Goal: Transaction & Acquisition: Obtain resource

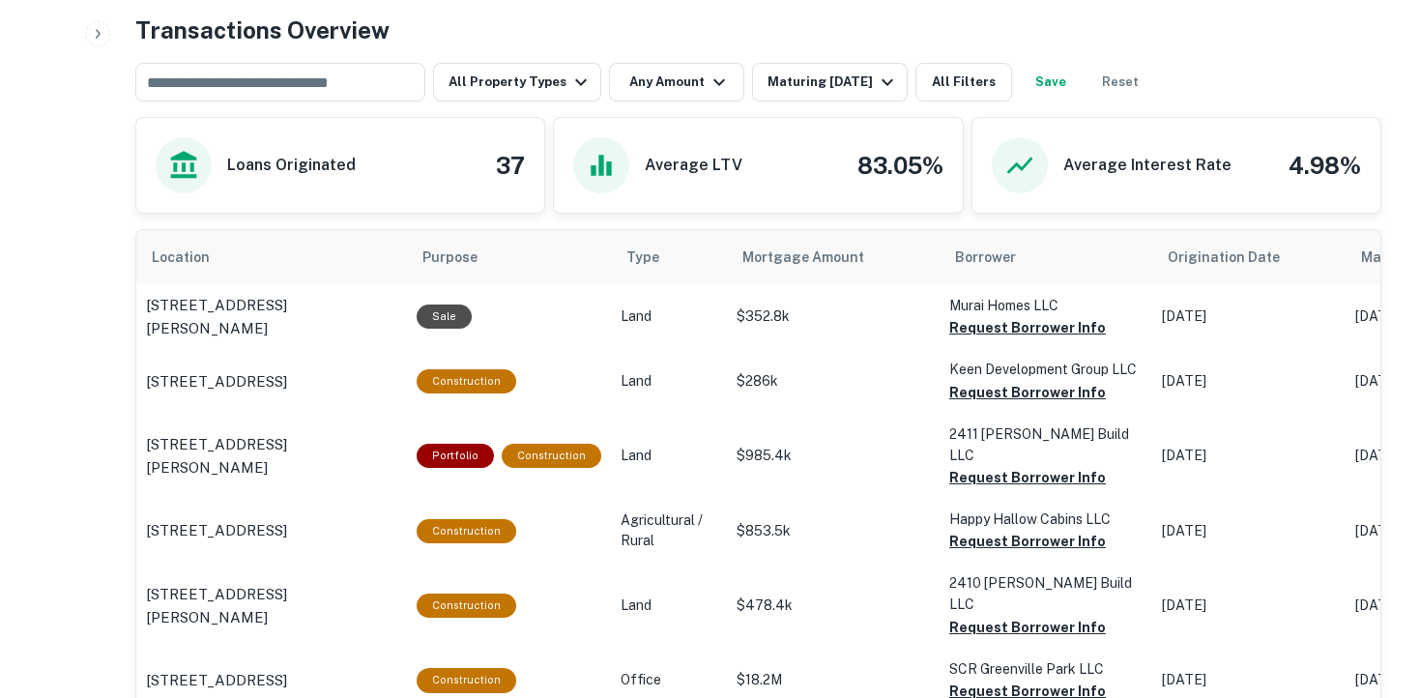
scroll to position [804, 0]
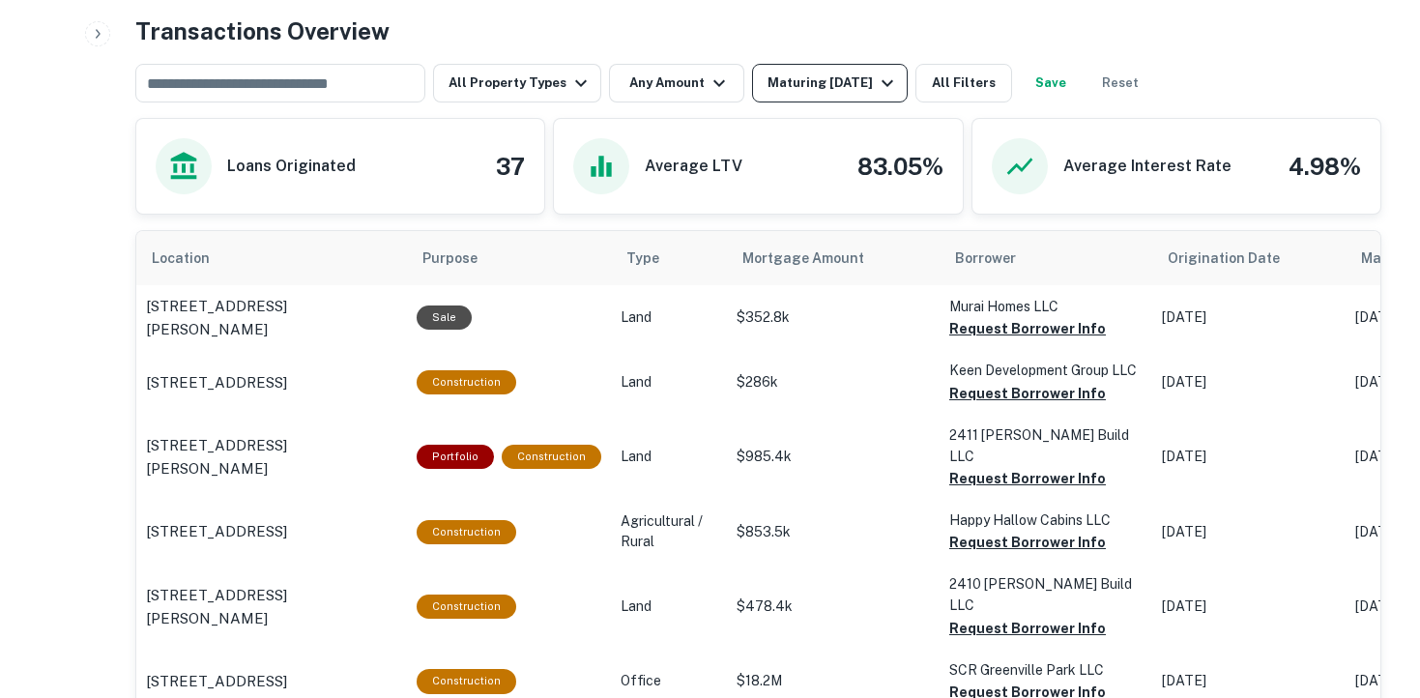
click at [827, 87] on div "Maturing [DATE]" at bounding box center [832, 83] width 131 height 23
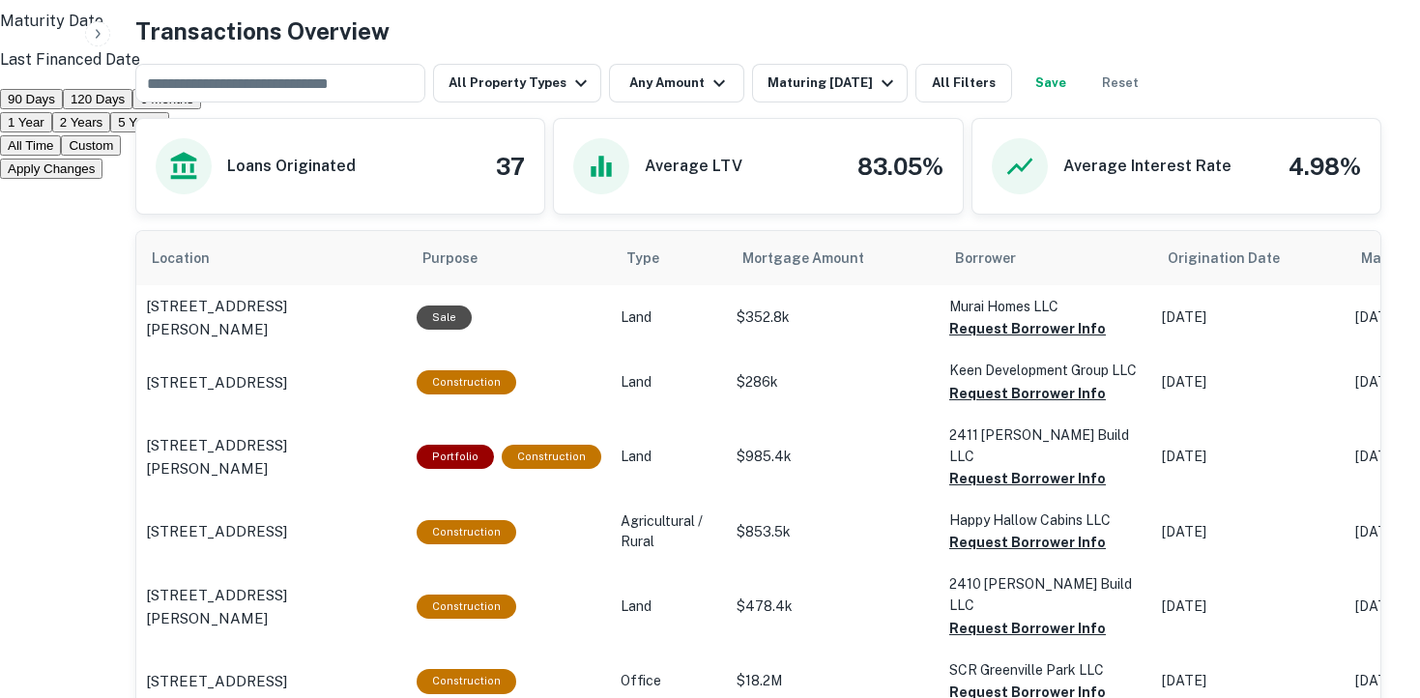
click at [121, 156] on button "Custom" at bounding box center [91, 145] width 60 height 20
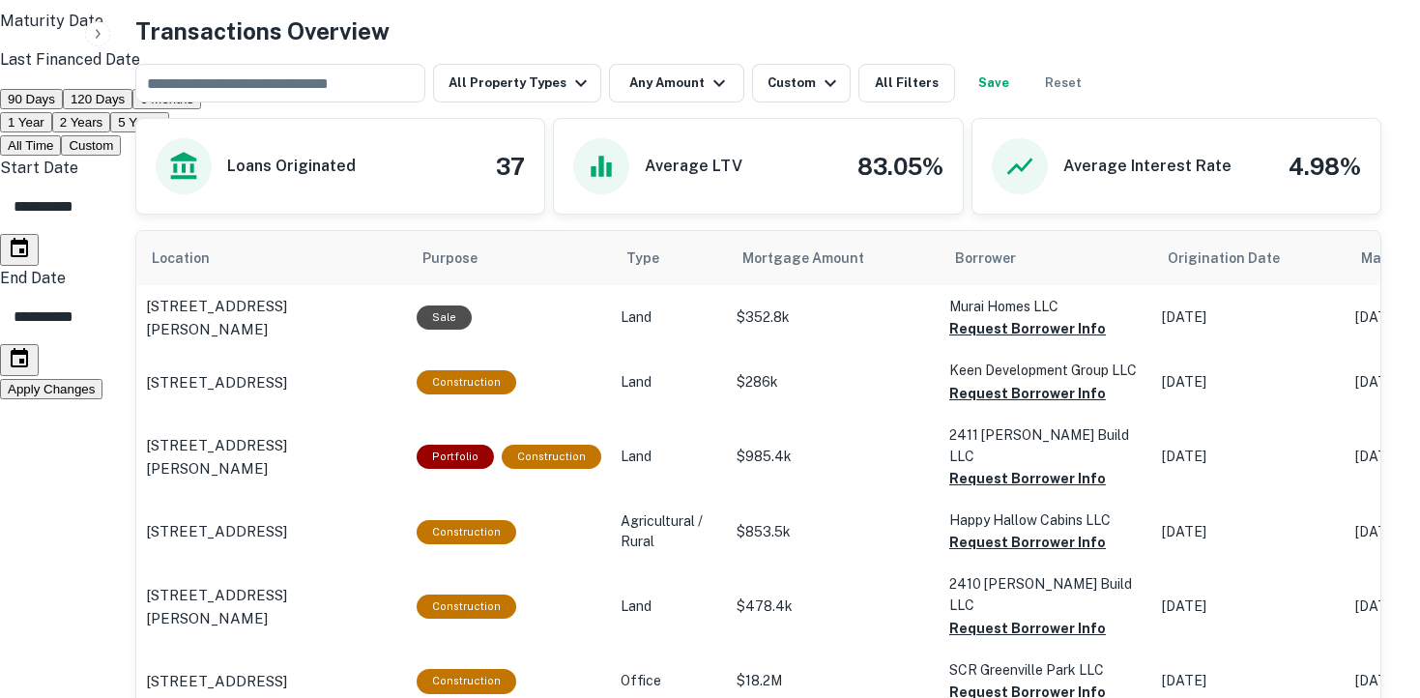
click at [28, 257] on icon "Choose date, selected date is Feb 20, 2025" at bounding box center [19, 247] width 17 height 19
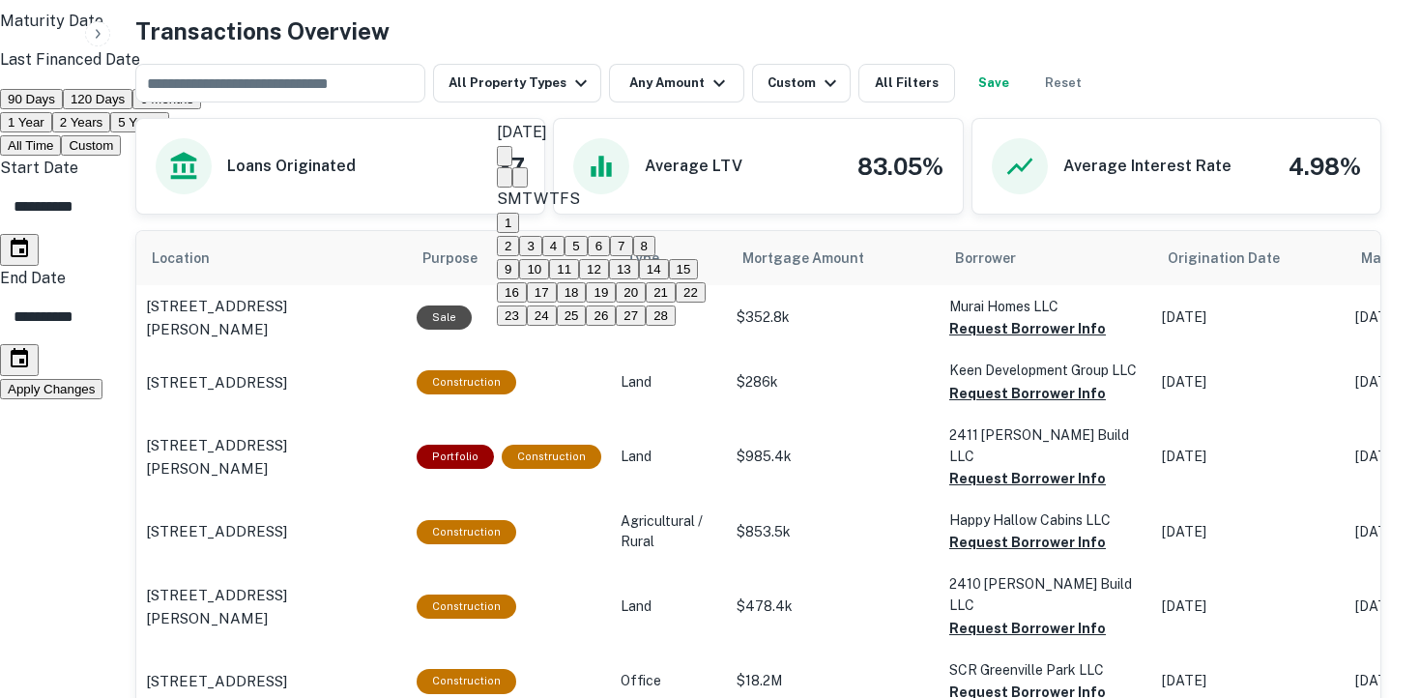
click at [520, 182] on icon "Next month" at bounding box center [520, 182] width 0 height 0
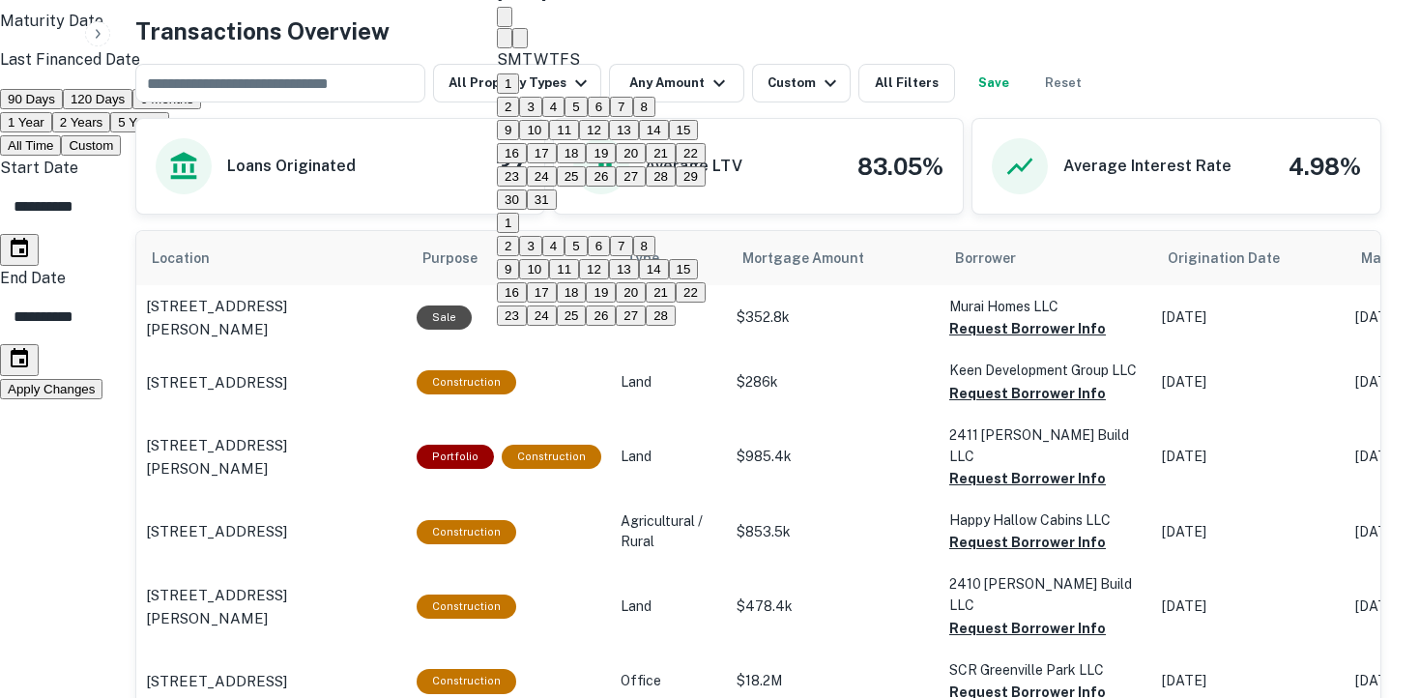
click at [520, 43] on icon "Next month" at bounding box center [520, 43] width 0 height 0
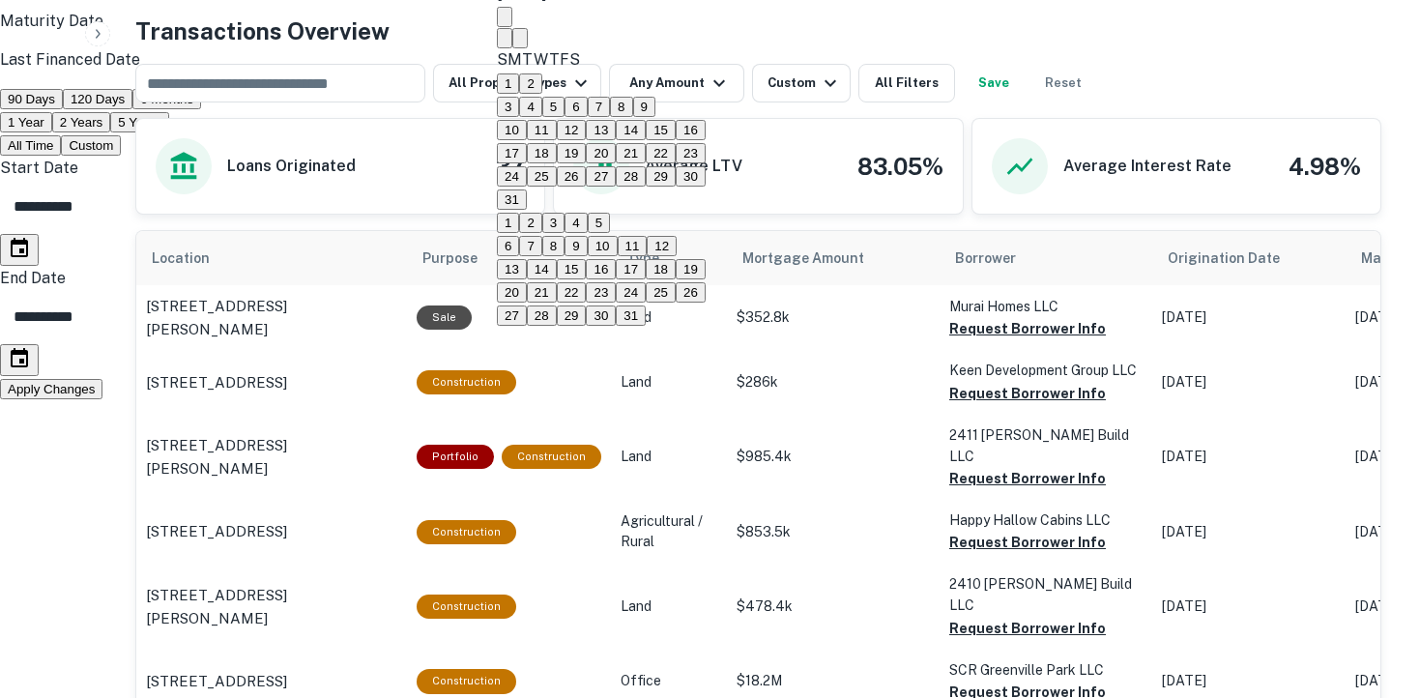
click at [520, 43] on icon "Next month" at bounding box center [520, 43] width 0 height 0
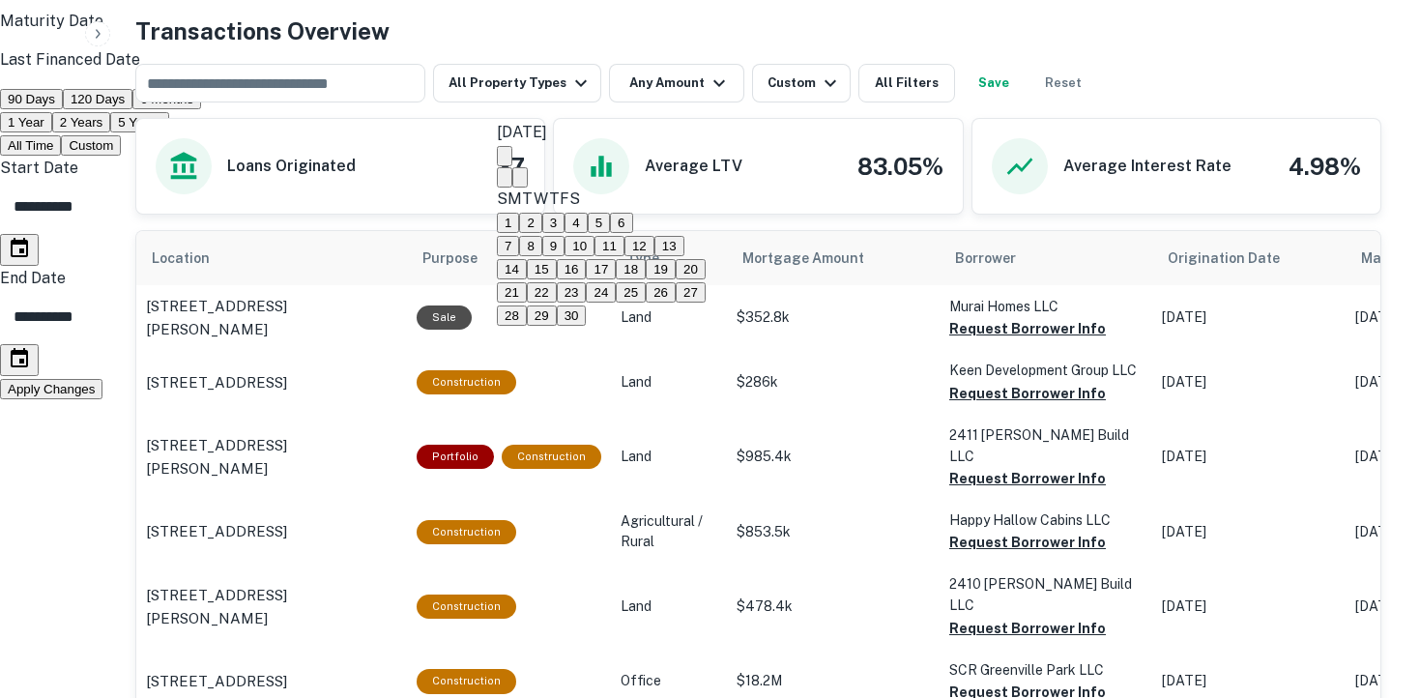
click at [520, 182] on icon "Next month" at bounding box center [520, 182] width 0 height 0
click at [520, 158] on icon "Next month" at bounding box center [520, 158] width 0 height 0
click at [587, 305] on button "30" at bounding box center [572, 315] width 30 height 20
type input "**********"
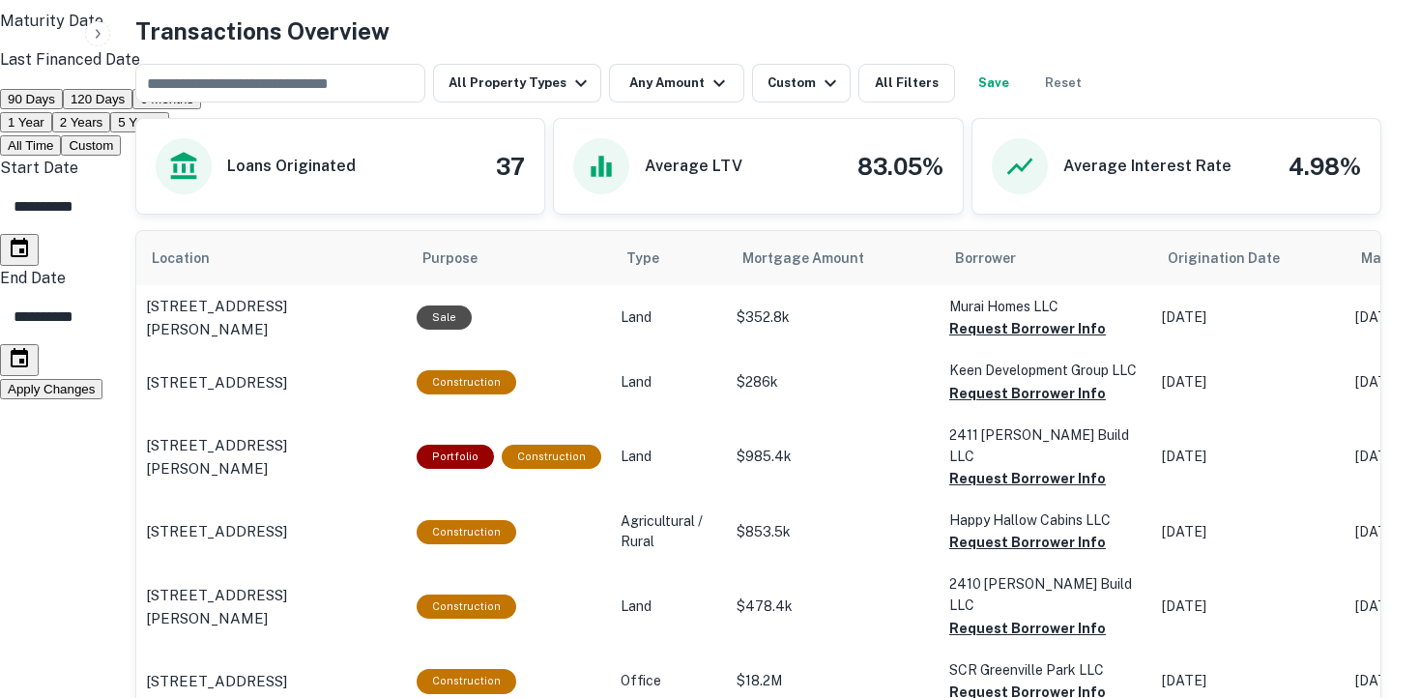
click at [31, 355] on icon "Choose date, selected date is Aug 19, 2025" at bounding box center [19, 358] width 23 height 23
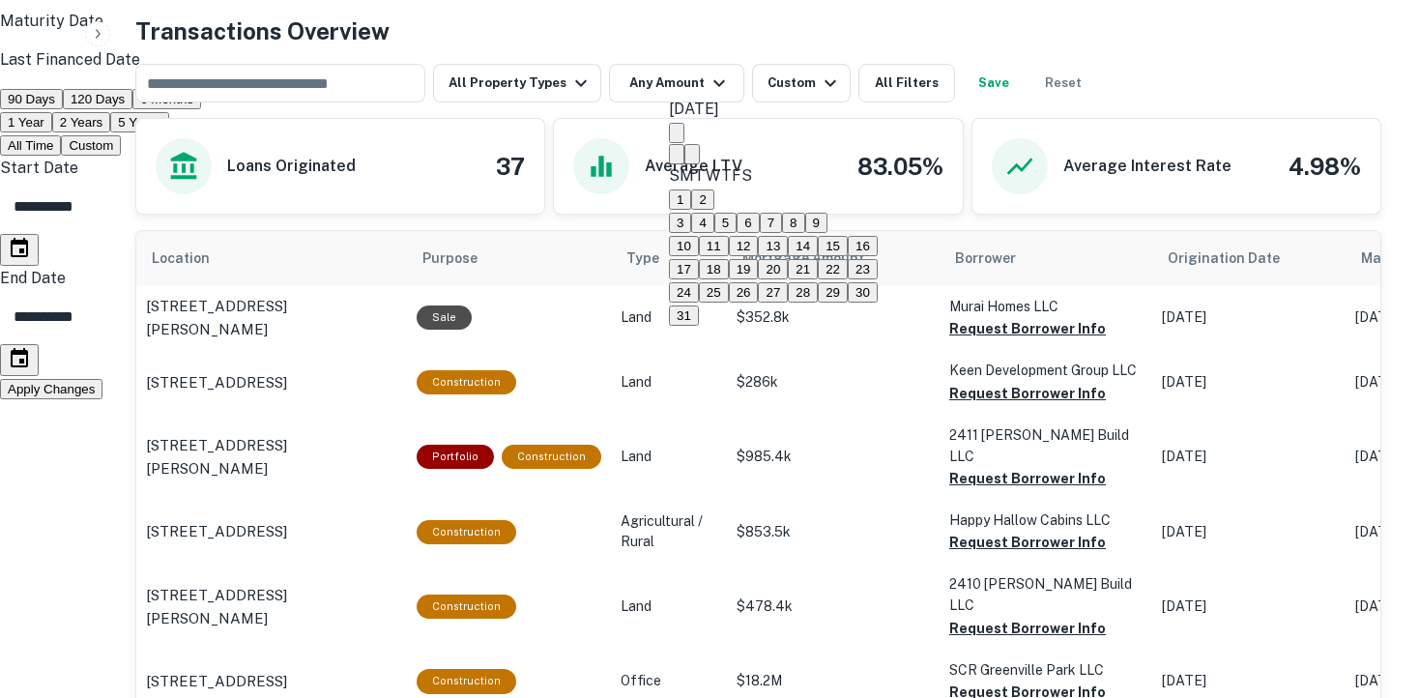
click at [676, 137] on icon "calendar view is open, switch to year view" at bounding box center [676, 137] width 0 height 0
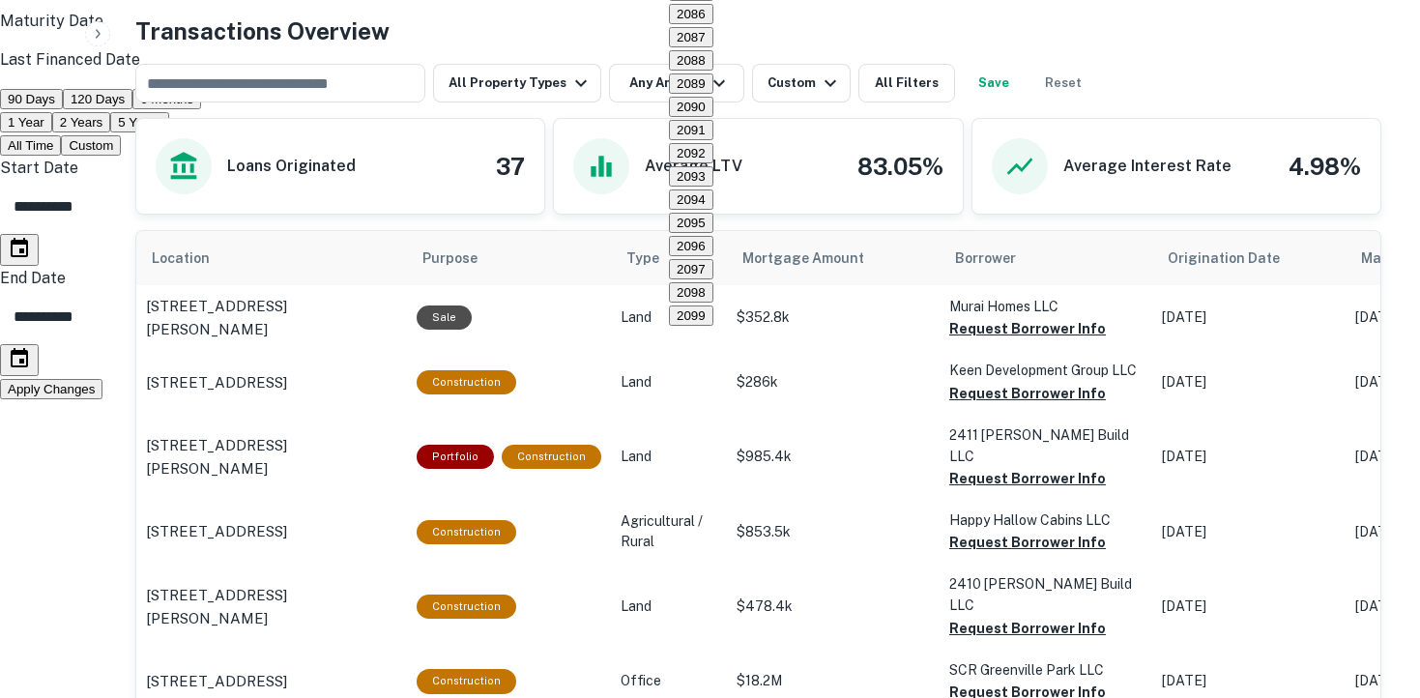
scroll to position [1790, 0]
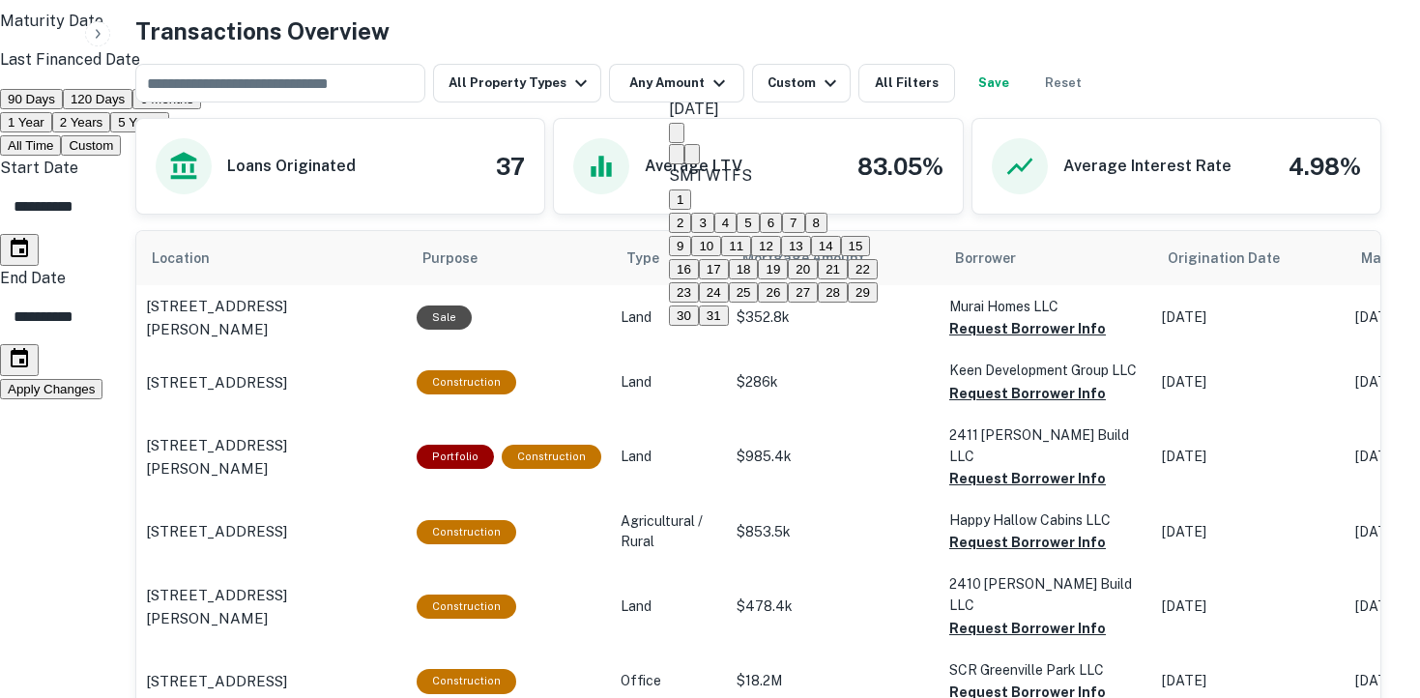
click at [676, 158] on icon "Previous month" at bounding box center [676, 158] width 0 height 0
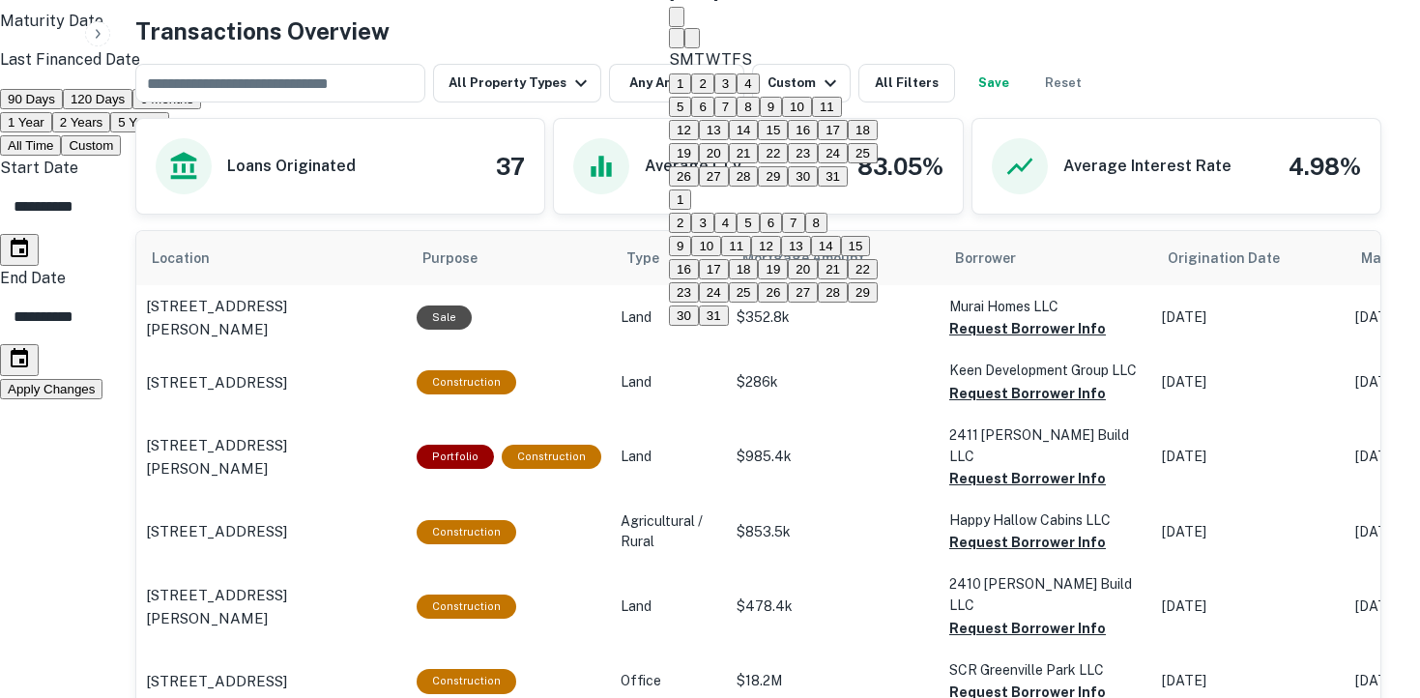
click at [676, 43] on icon "Previous month" at bounding box center [676, 43] width 0 height 0
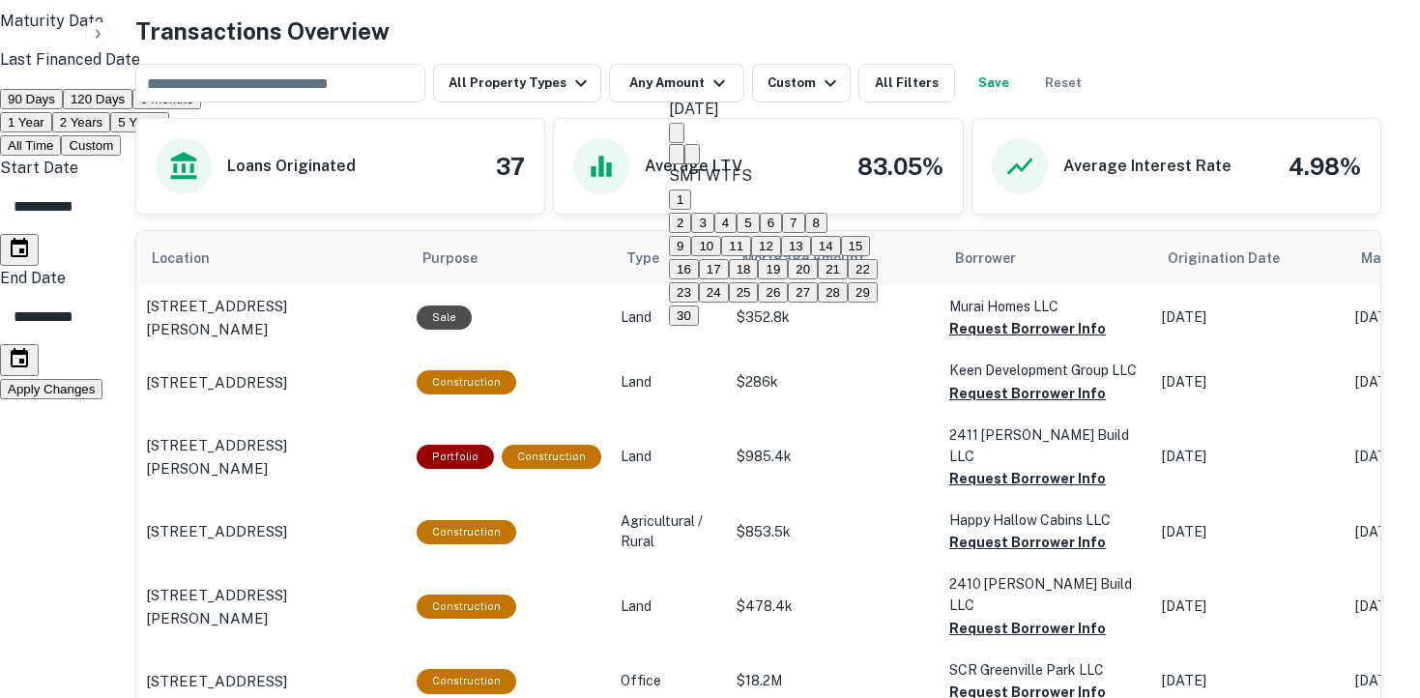
click at [692, 158] on icon "Next month" at bounding box center [692, 158] width 0 height 0
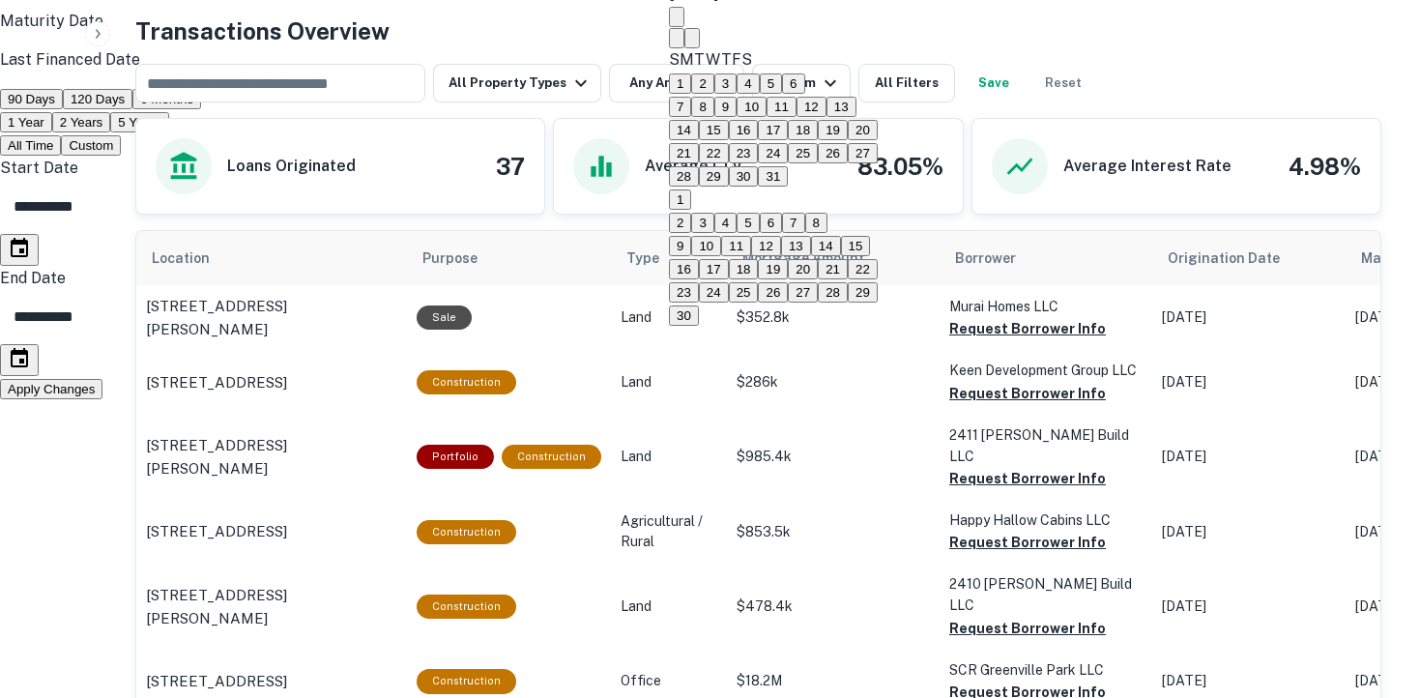
click at [692, 43] on icon "Next month" at bounding box center [692, 43] width 0 height 0
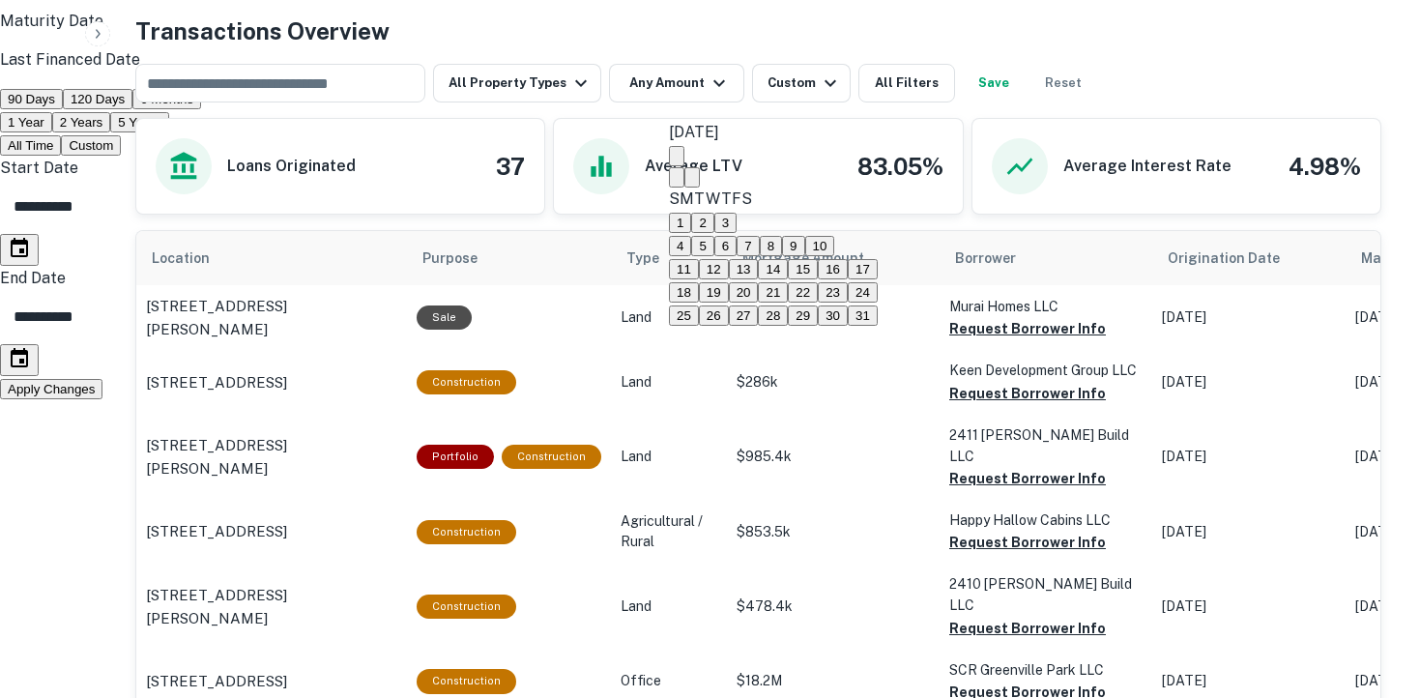
click at [847, 305] on button "30" at bounding box center [833, 315] width 30 height 20
type input "**********"
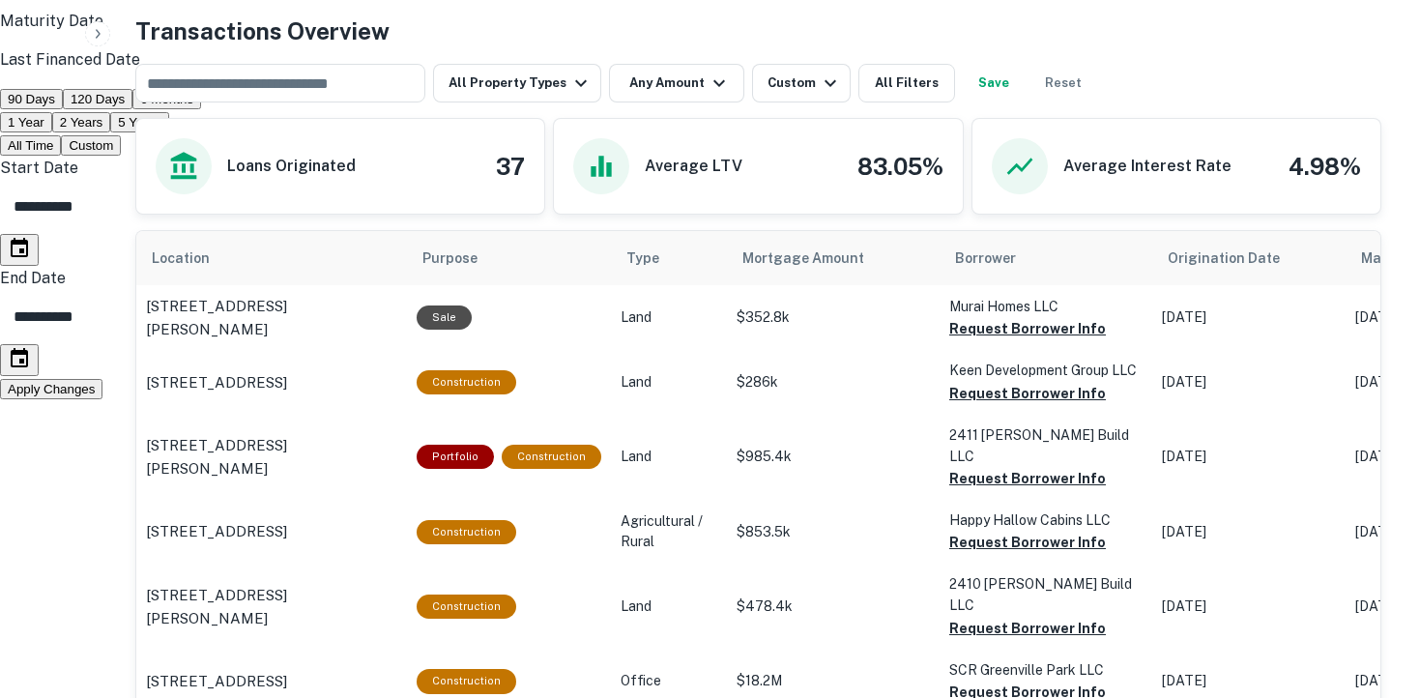
click at [102, 399] on button "Apply Changes" at bounding box center [51, 389] width 102 height 20
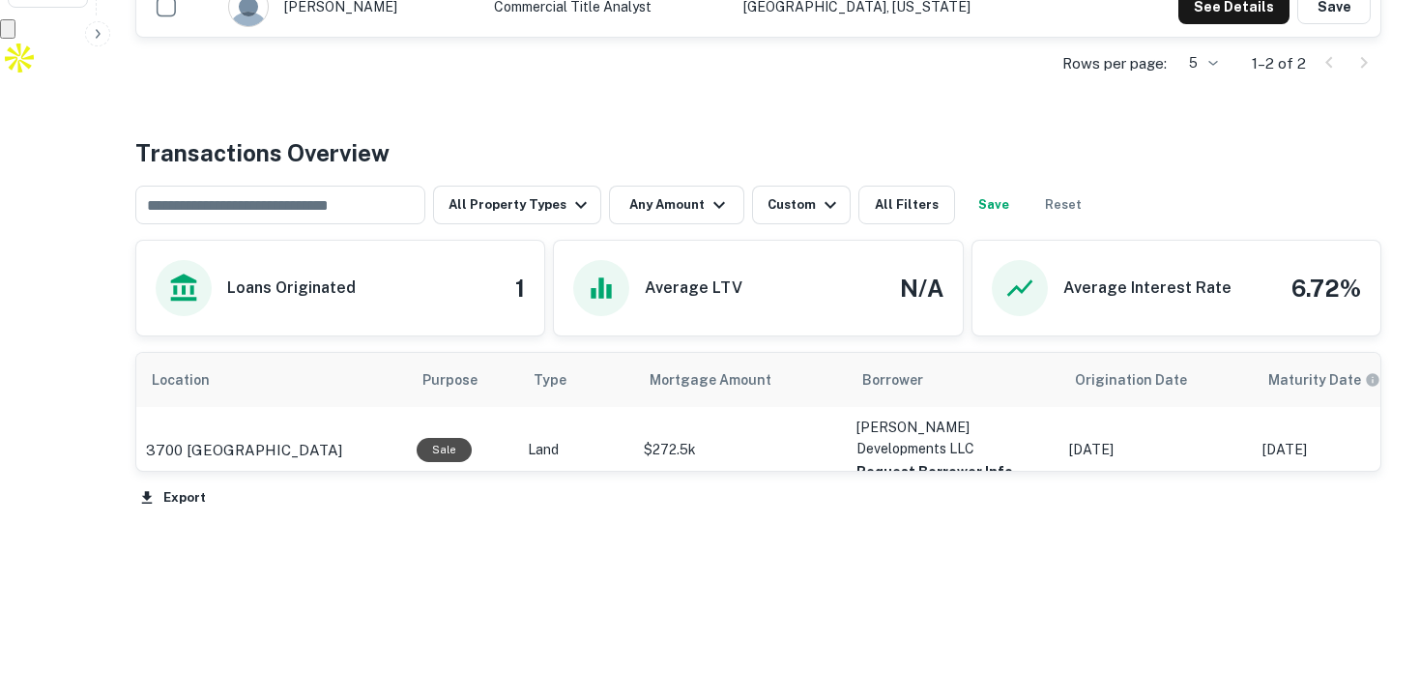
scroll to position [682, 0]
click at [824, 205] on icon "button" at bounding box center [830, 205] width 12 height 7
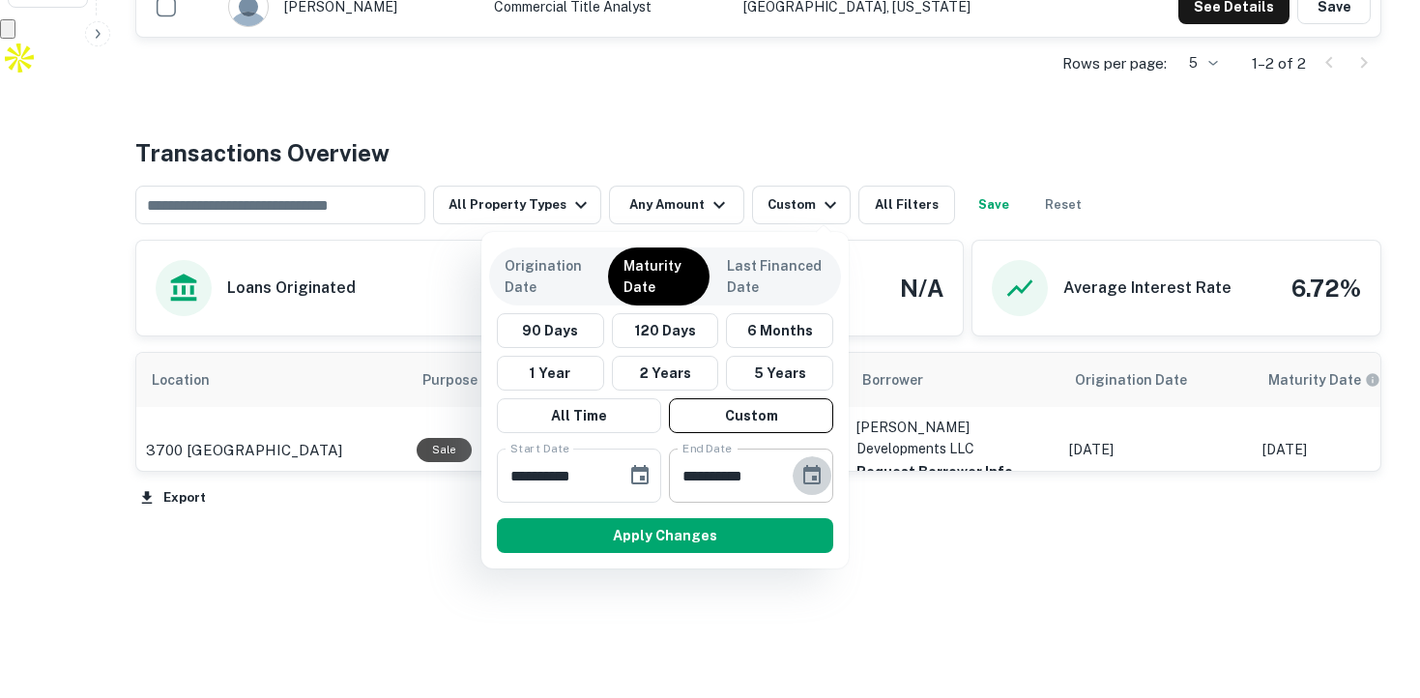
click at [815, 474] on icon "Choose date, selected date is Jan 30, 2026" at bounding box center [811, 475] width 23 height 23
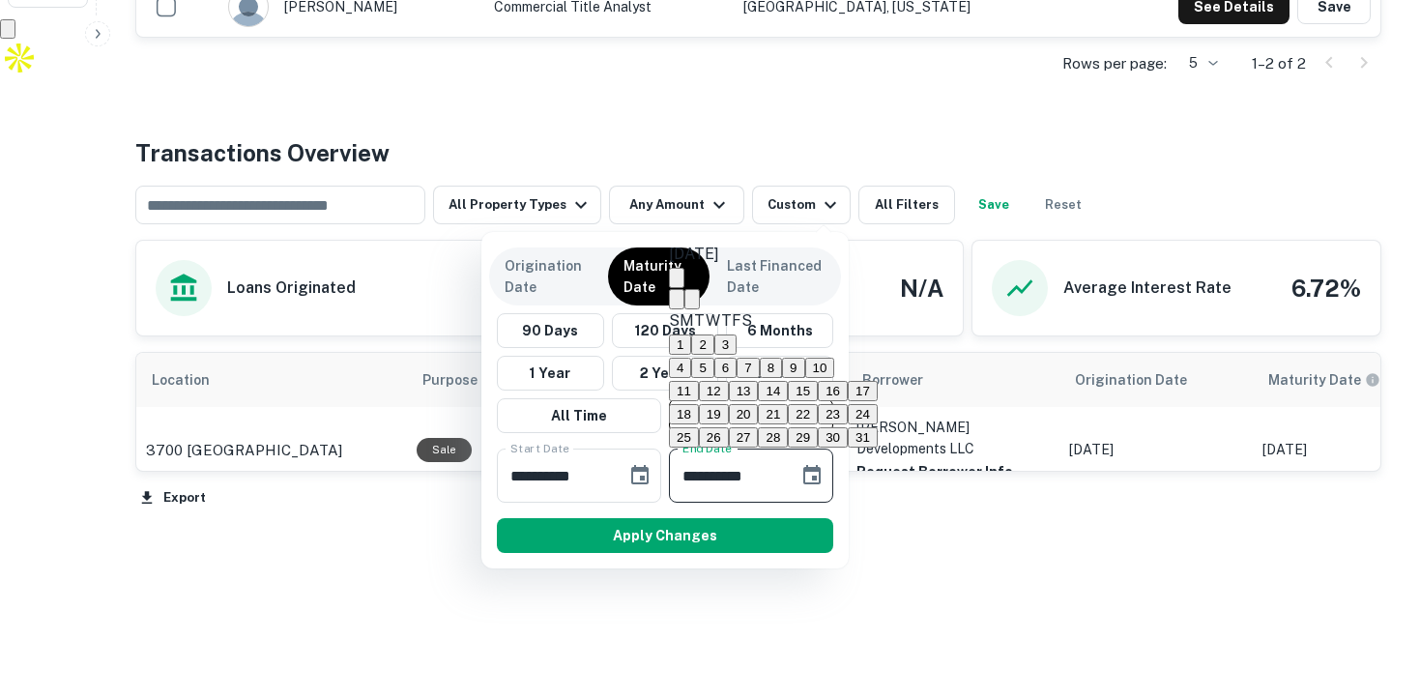
click at [692, 303] on icon "Next month" at bounding box center [692, 303] width 0 height 0
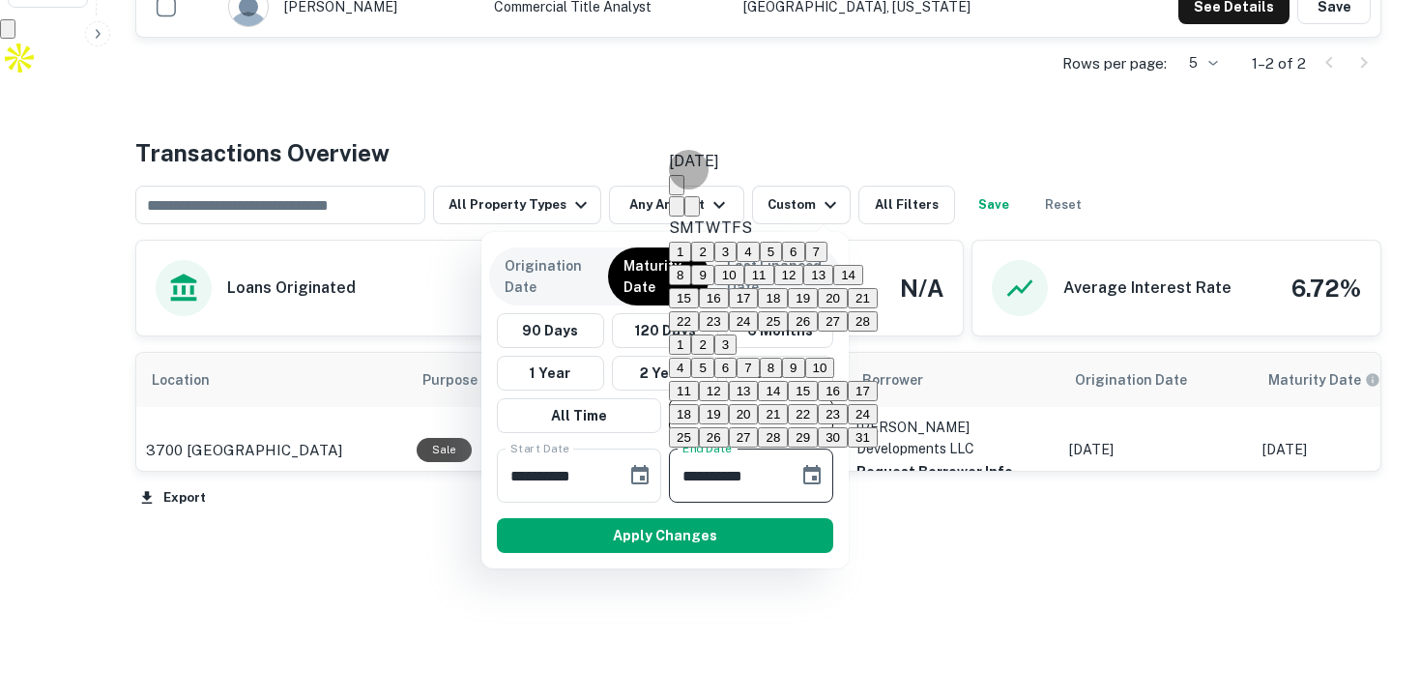
click at [692, 211] on icon "Next month" at bounding box center [692, 211] width 0 height 0
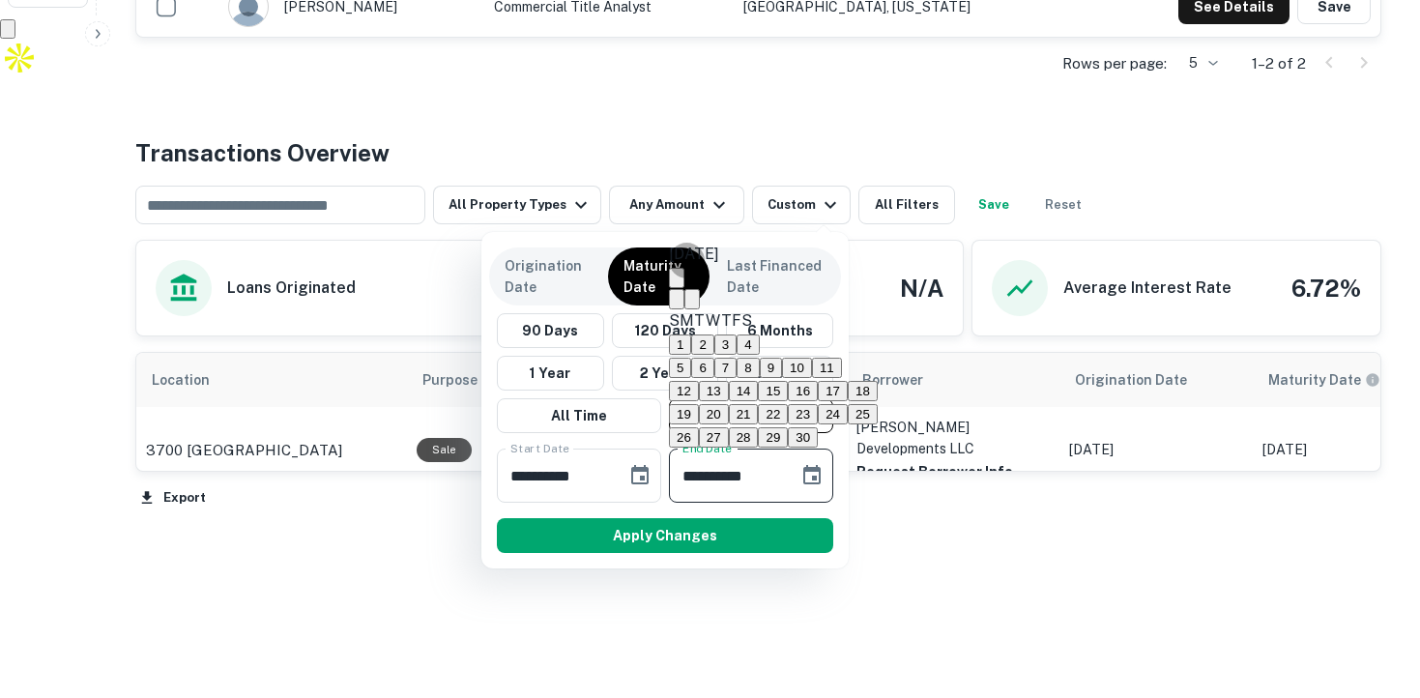
click at [818, 427] on button "30" at bounding box center [803, 437] width 30 height 20
type input "**********"
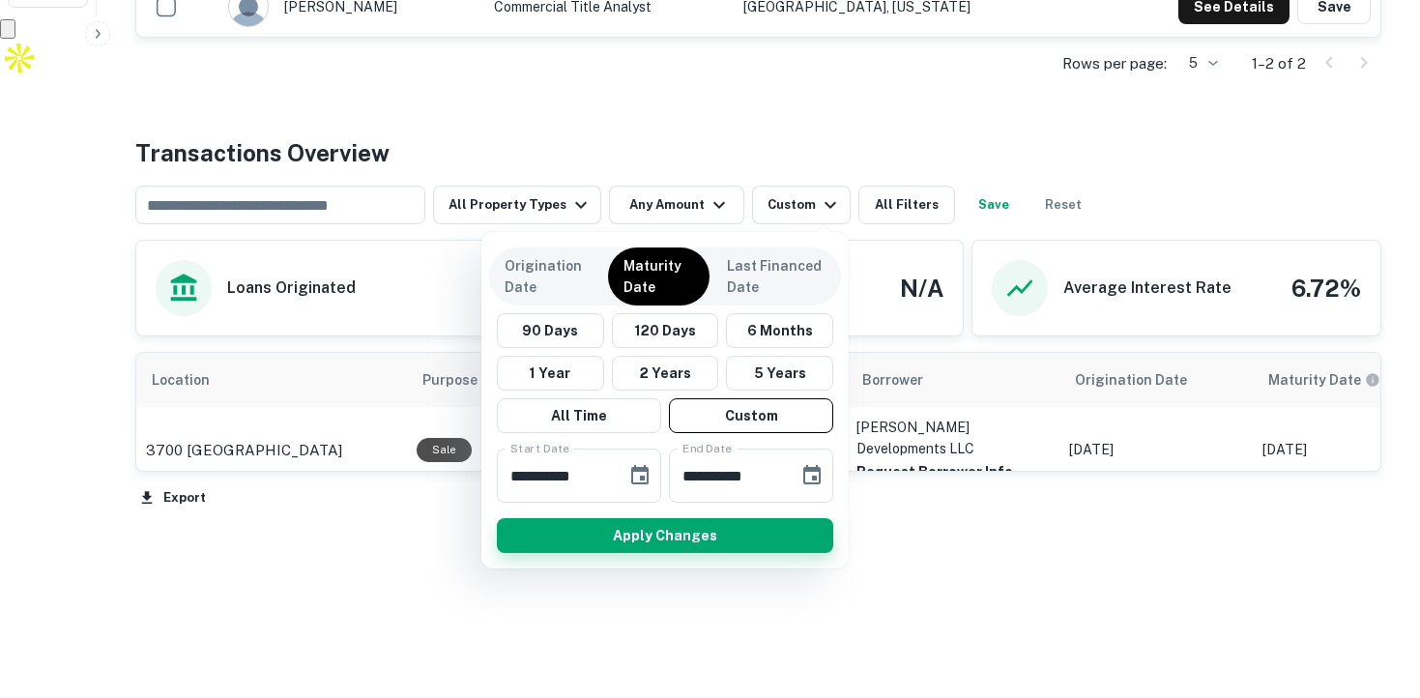
click at [734, 535] on button "Apply Changes" at bounding box center [665, 535] width 336 height 35
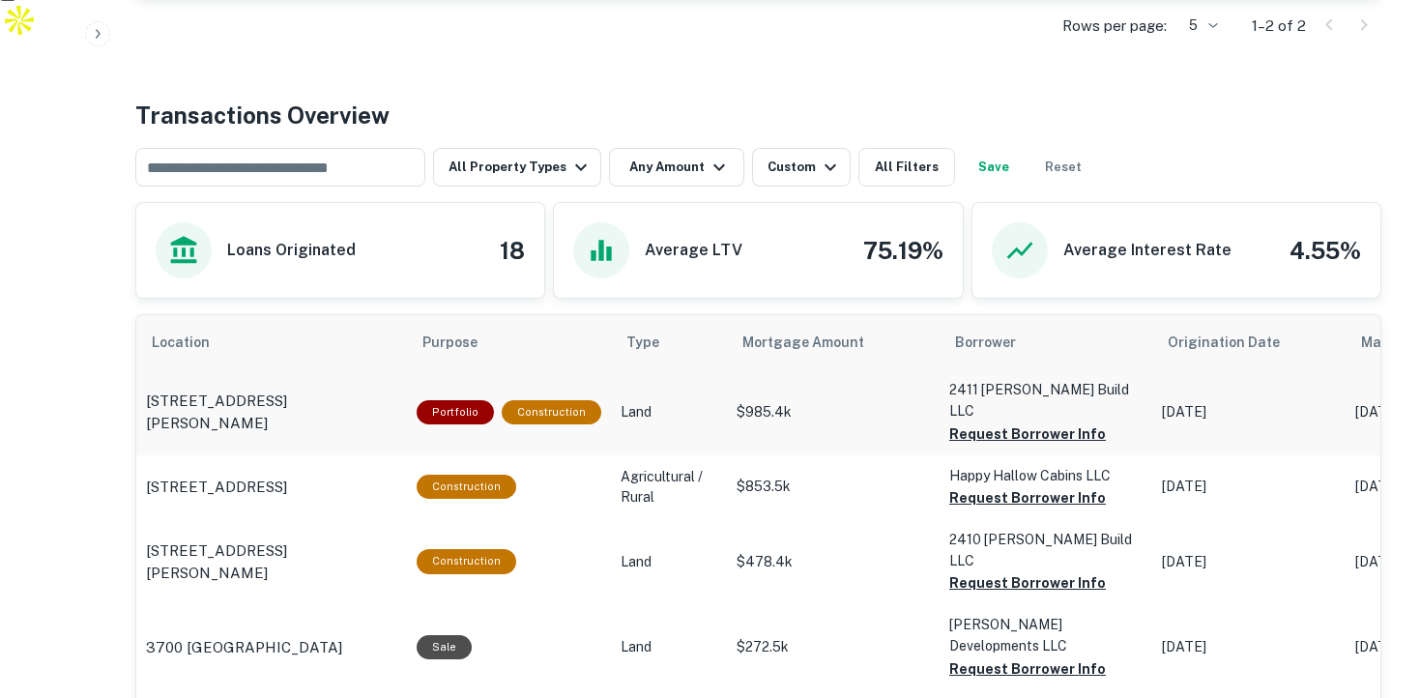
scroll to position [723, 0]
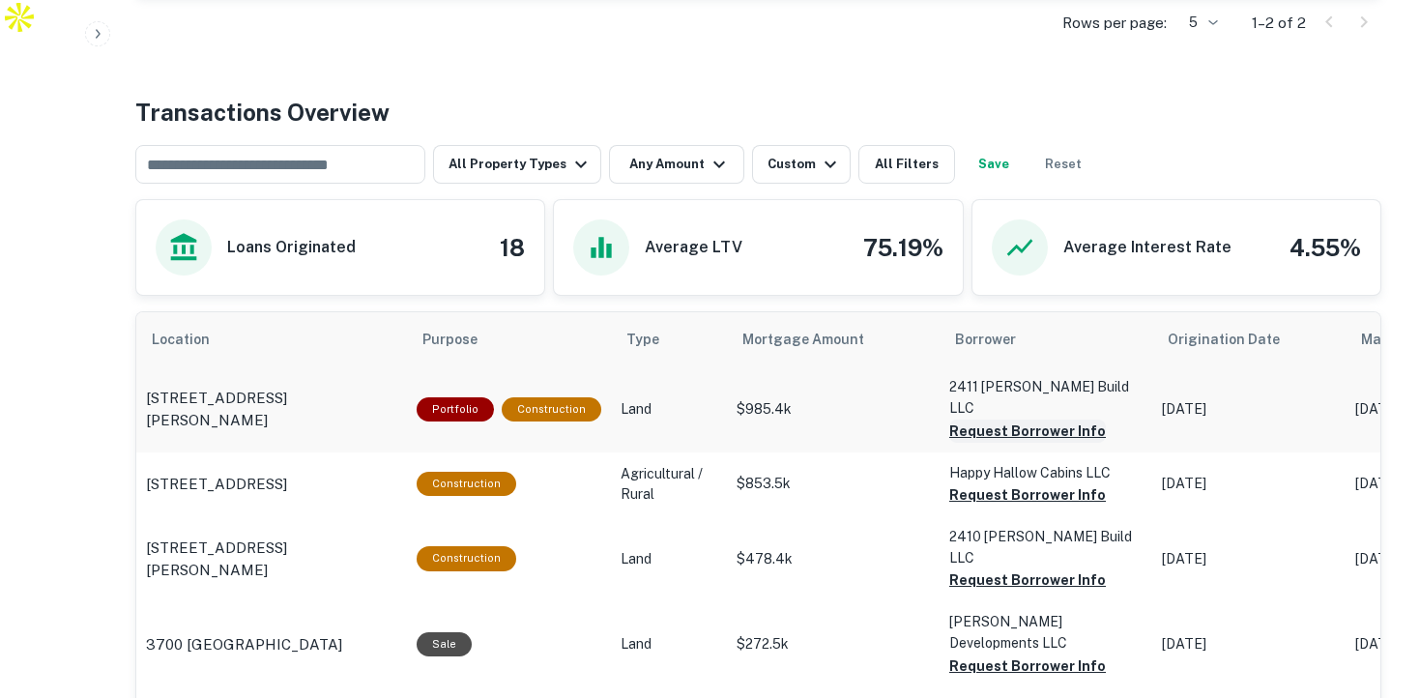
click at [1011, 419] on button "Request Borrower Info" at bounding box center [1027, 430] width 157 height 23
click at [1002, 443] on button "Request Borrower Info" at bounding box center [995, 430] width 93 height 23
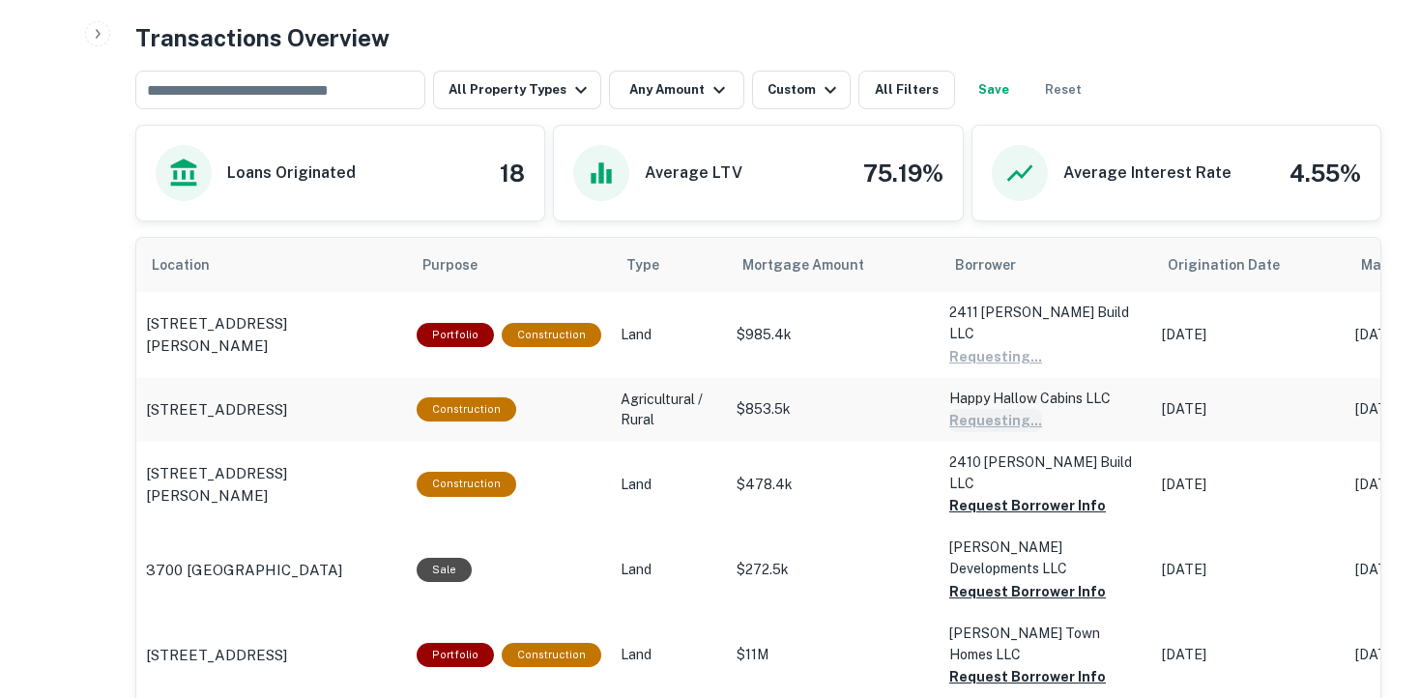
scroll to position [808, 0]
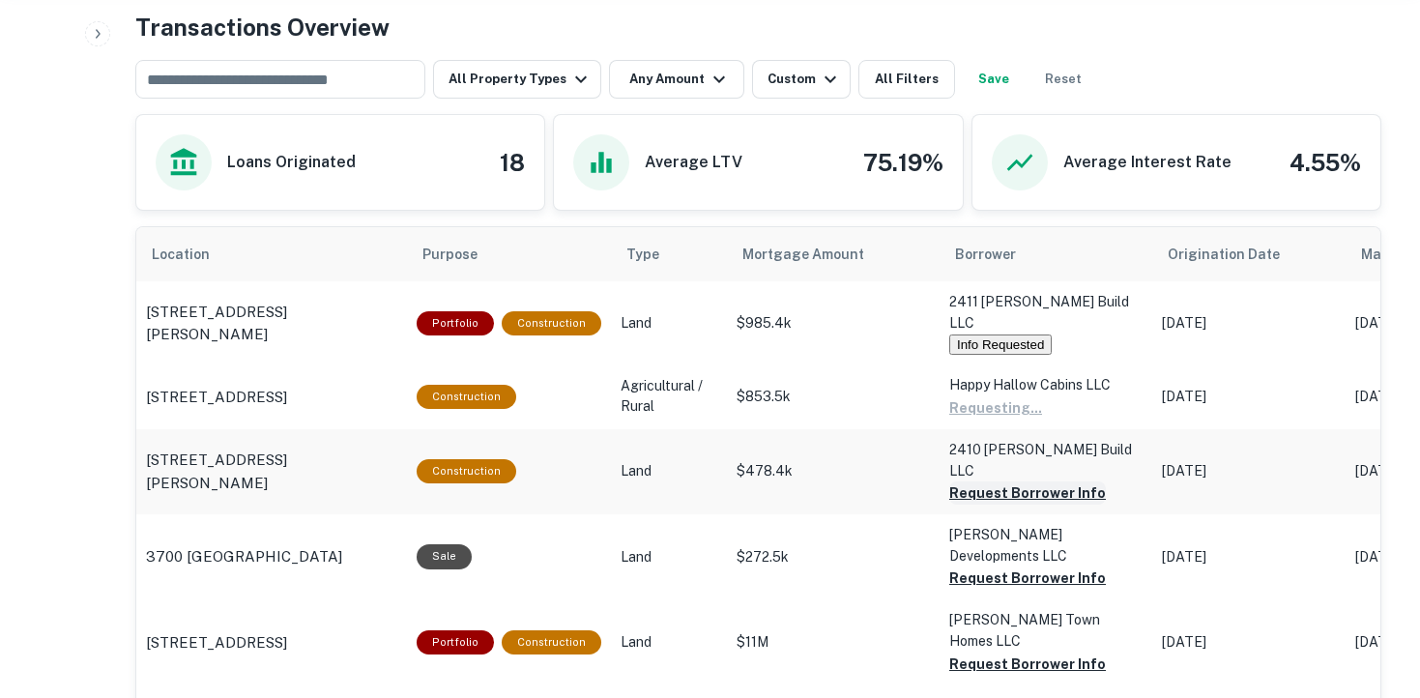
click at [998, 419] on button "Request Borrower Info" at bounding box center [995, 407] width 93 height 23
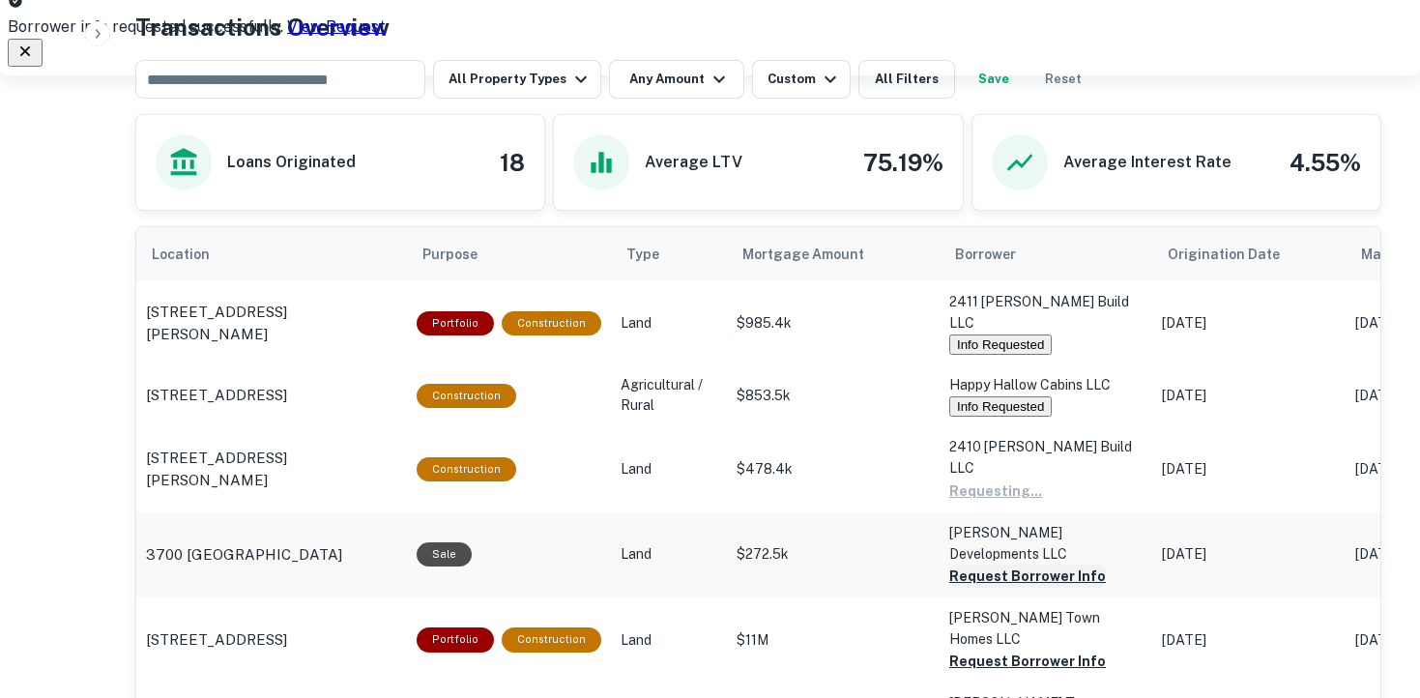
click at [999, 503] on button "Request Borrower Info" at bounding box center [995, 490] width 93 height 23
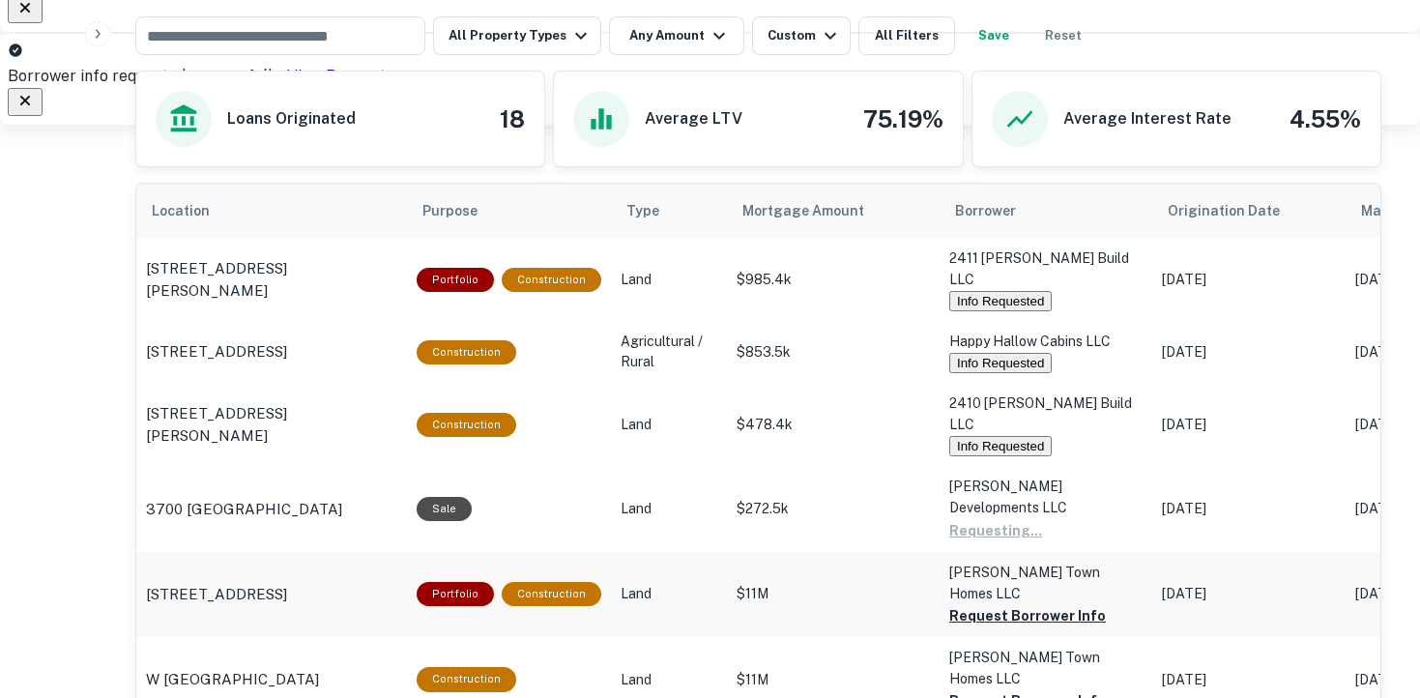
scroll to position [857, 0]
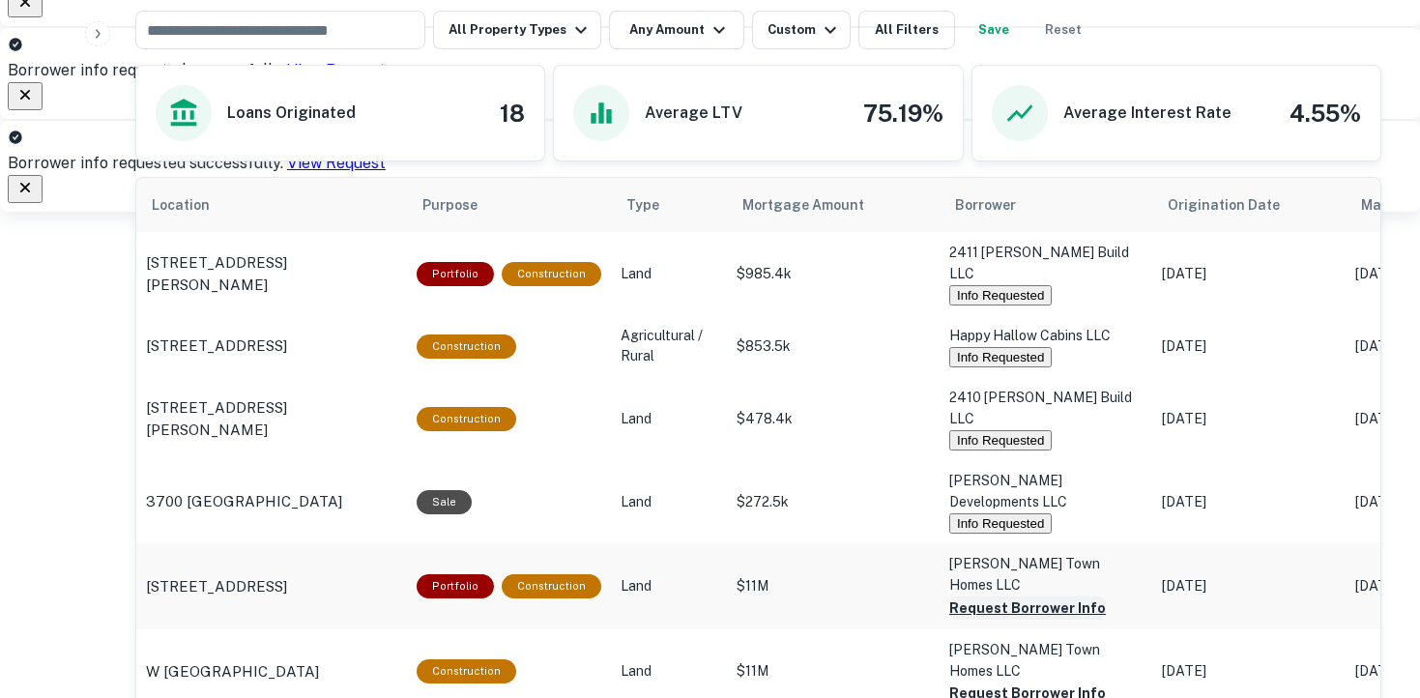
click at [1046, 596] on button "Request Borrower Info" at bounding box center [1027, 607] width 157 height 23
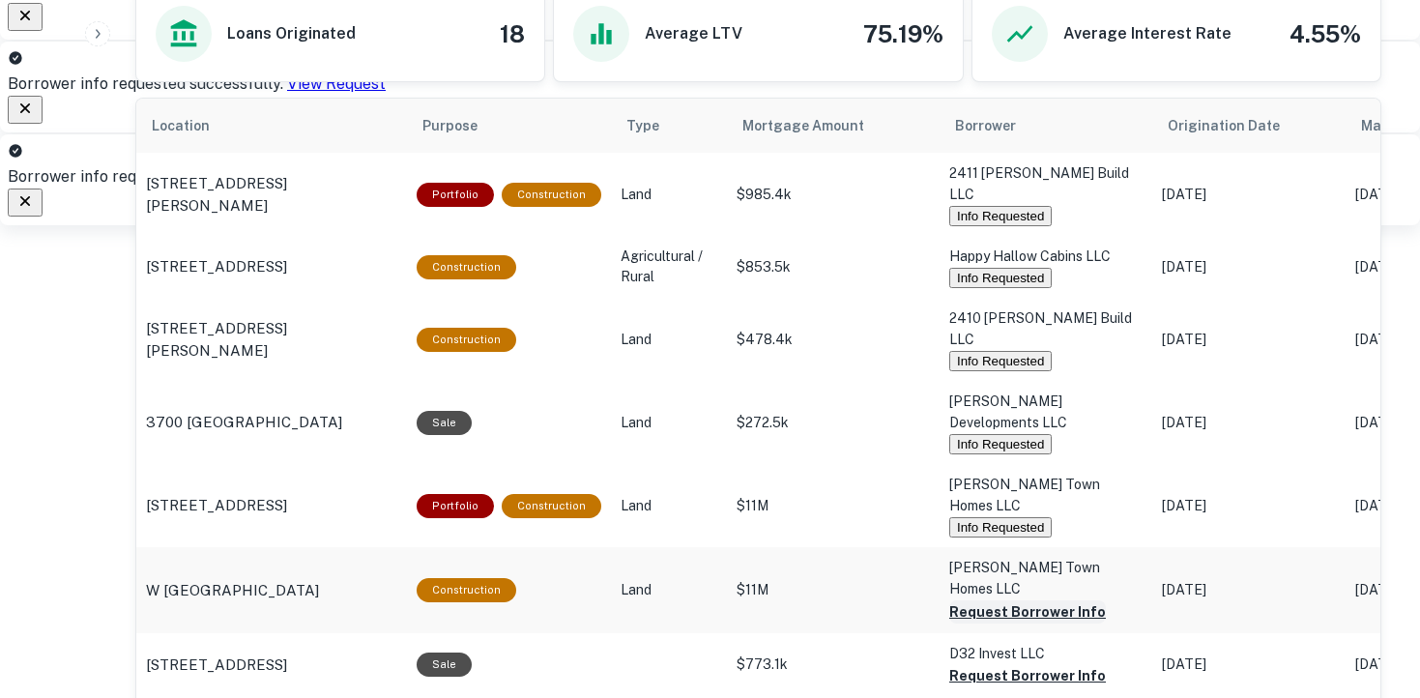
click at [1031, 600] on button "Request Borrower Info" at bounding box center [1027, 611] width 157 height 23
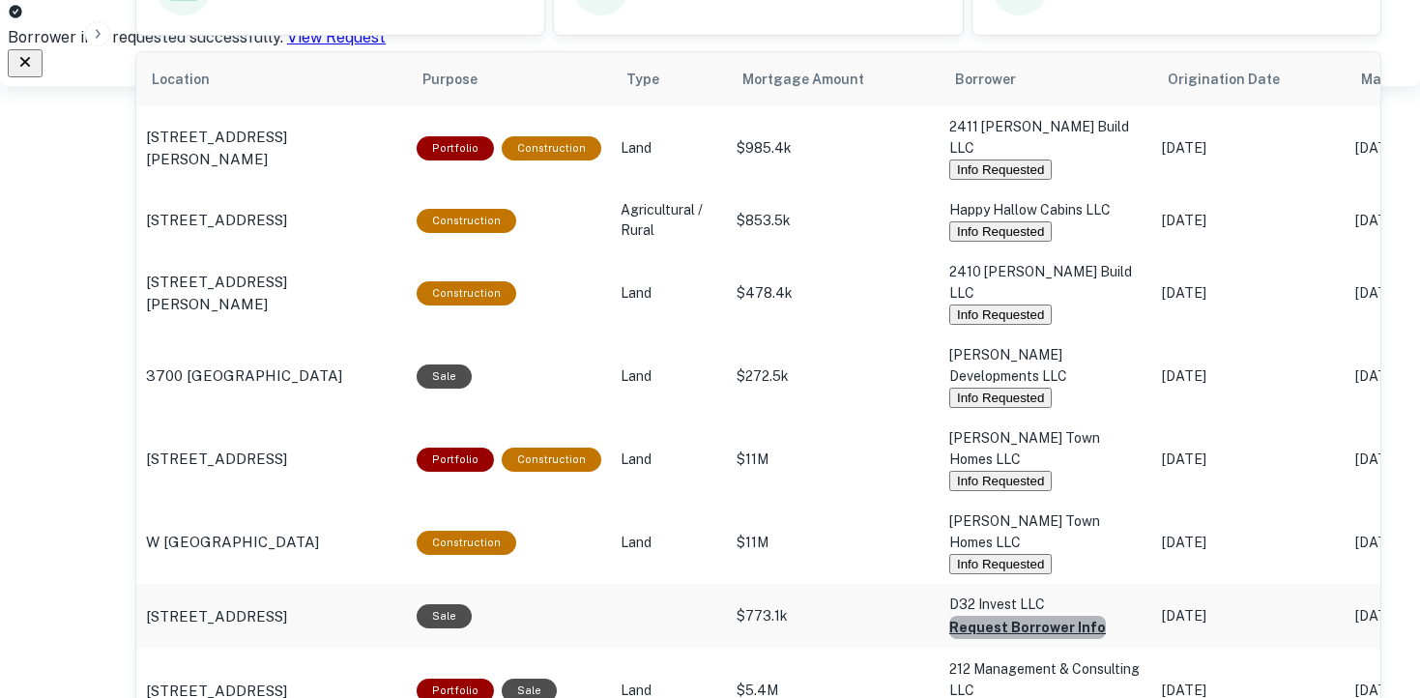
click at [1042, 616] on button "Request Borrower Info" at bounding box center [1027, 627] width 157 height 23
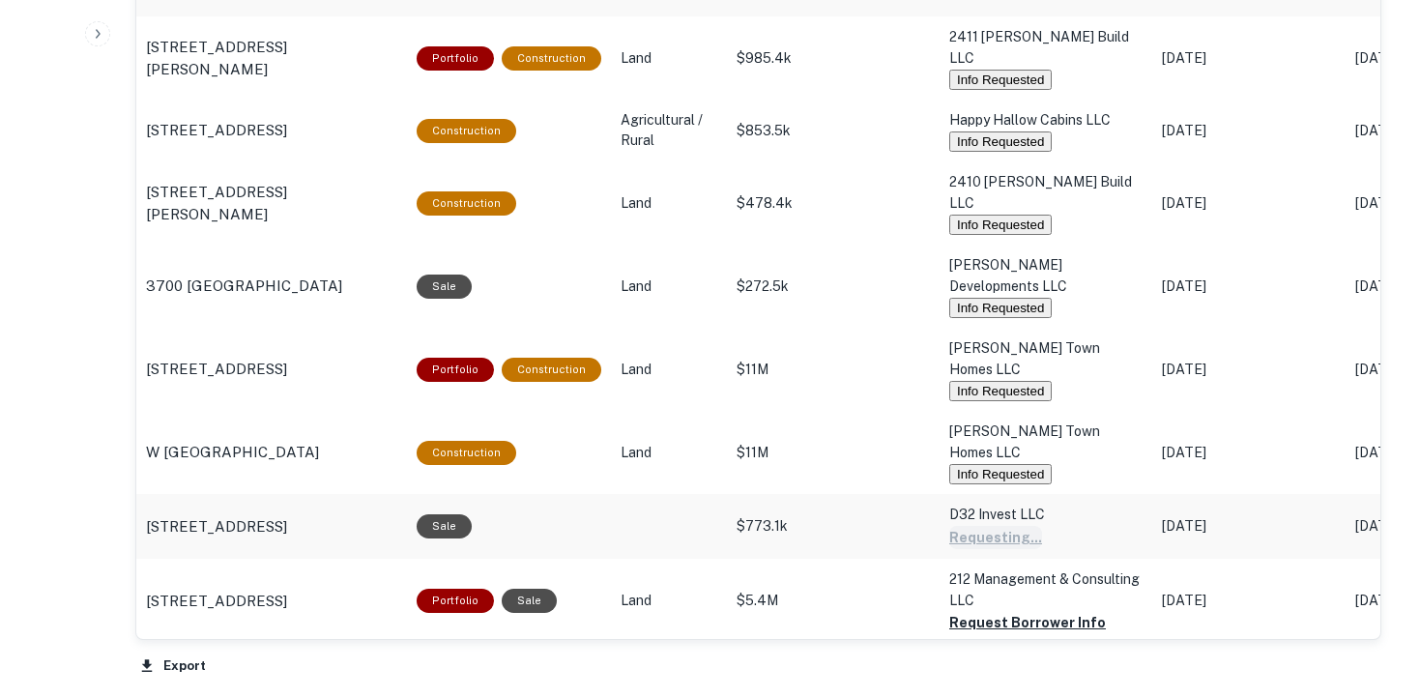
scroll to position [1090, 0]
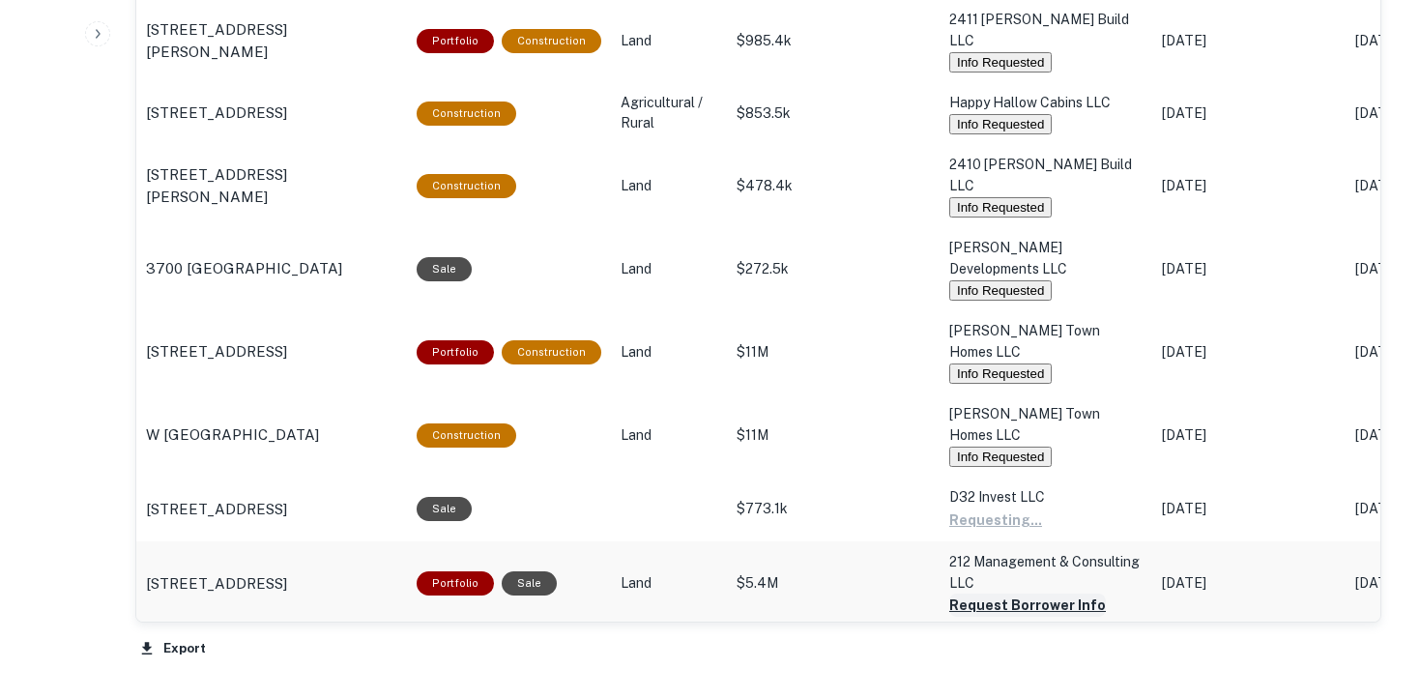
click at [1031, 518] on button "Request Borrower Info" at bounding box center [995, 519] width 93 height 23
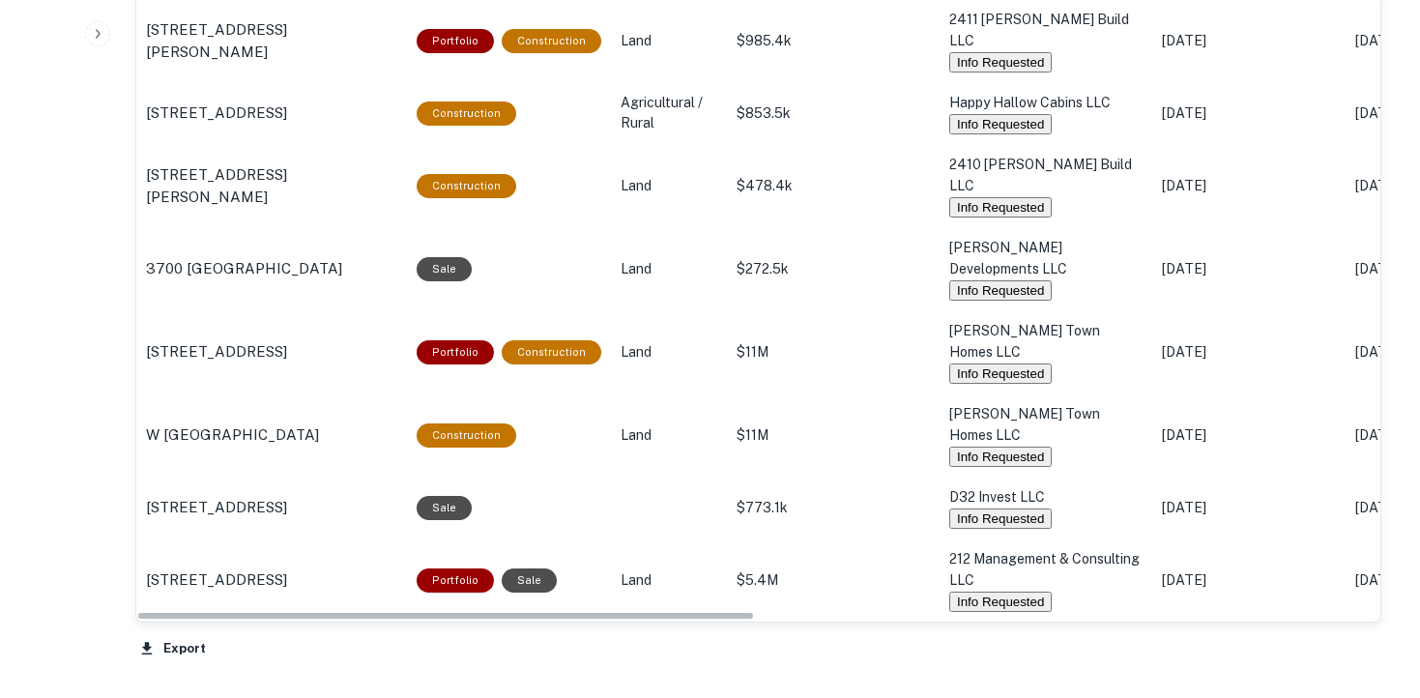
click at [1033, 675] on button "Request Borrower Info" at bounding box center [1027, 686] width 157 height 23
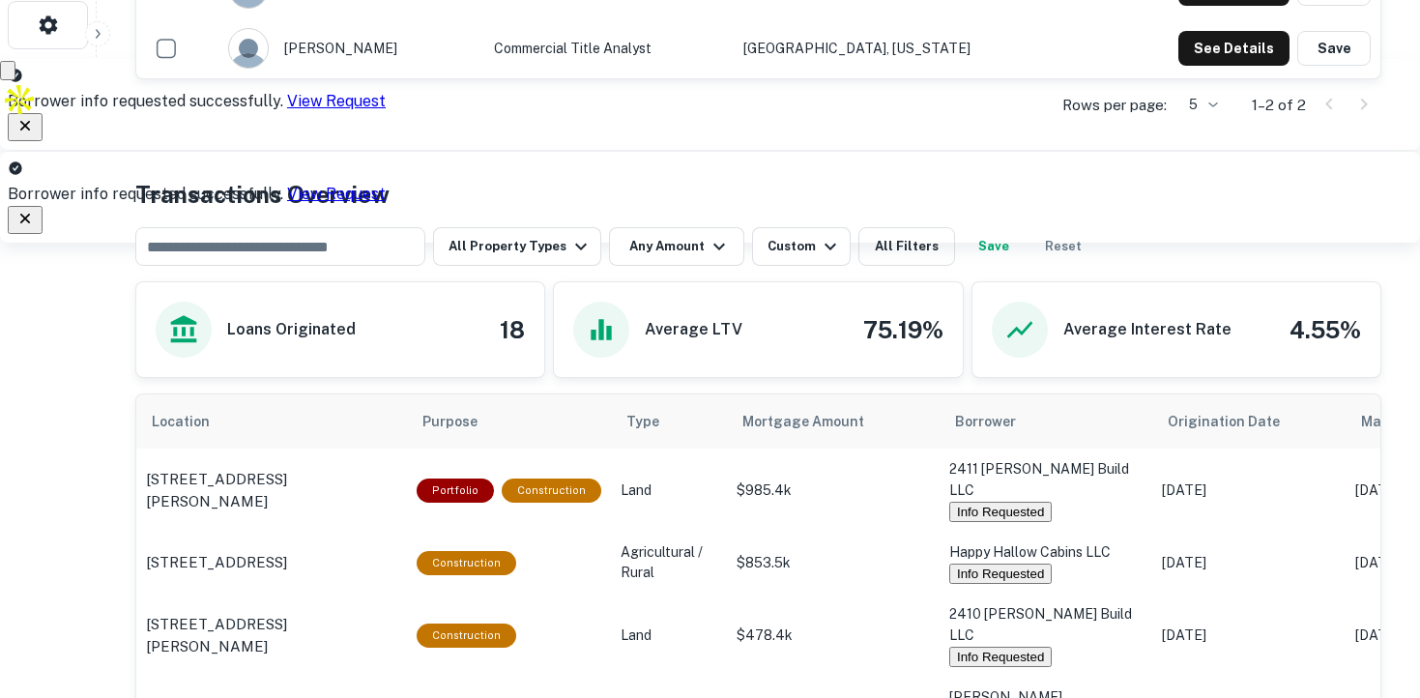
scroll to position [638, 0]
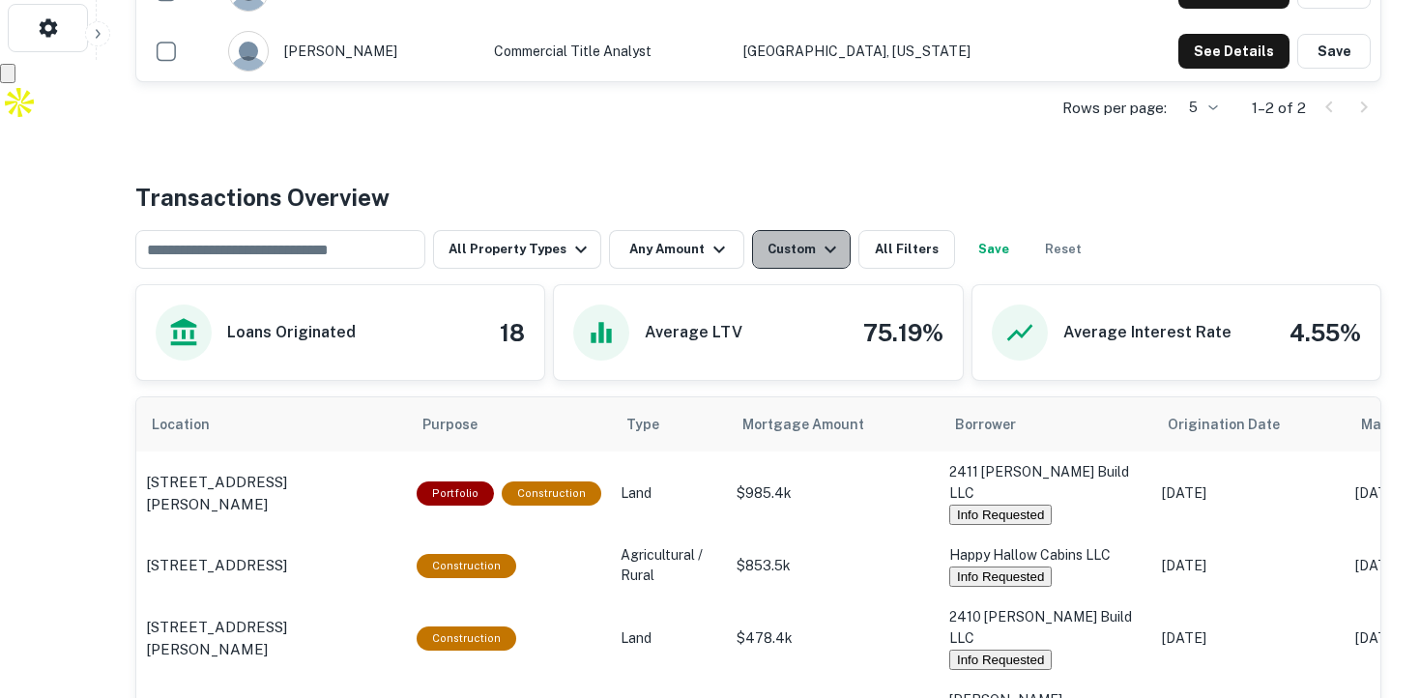
click at [819, 256] on icon "button" at bounding box center [830, 249] width 23 height 23
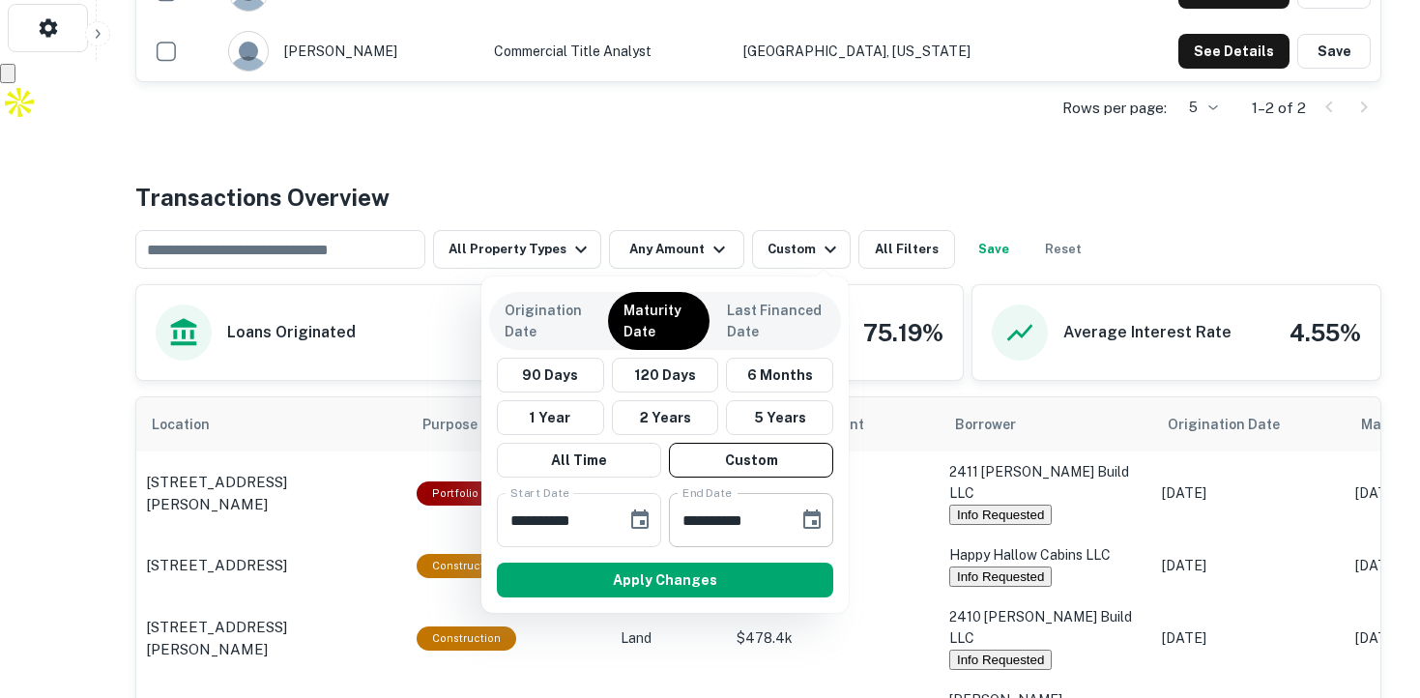
click at [812, 520] on icon "Choose date, selected date is Apr 30, 2026" at bounding box center [811, 519] width 23 height 23
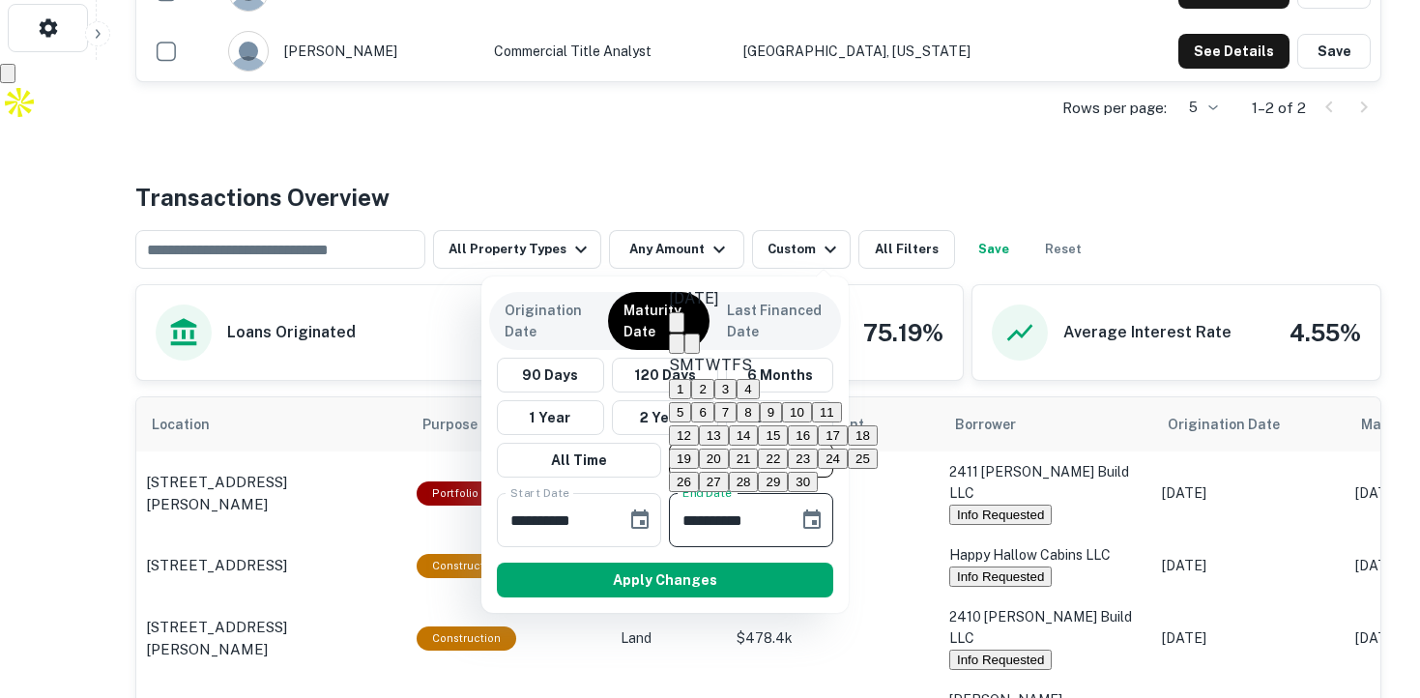
click at [692, 348] on icon "Next month" at bounding box center [692, 348] width 0 height 0
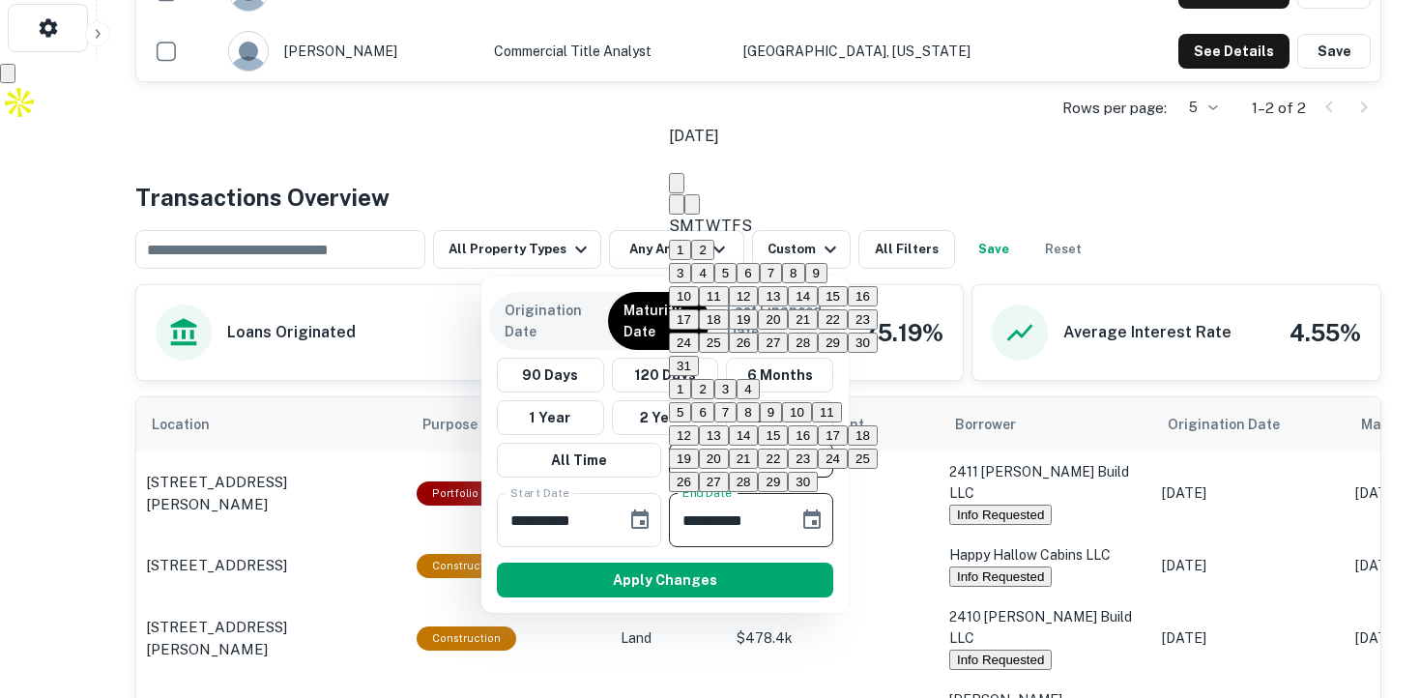
click at [692, 209] on icon "Next month" at bounding box center [692, 209] width 0 height 0
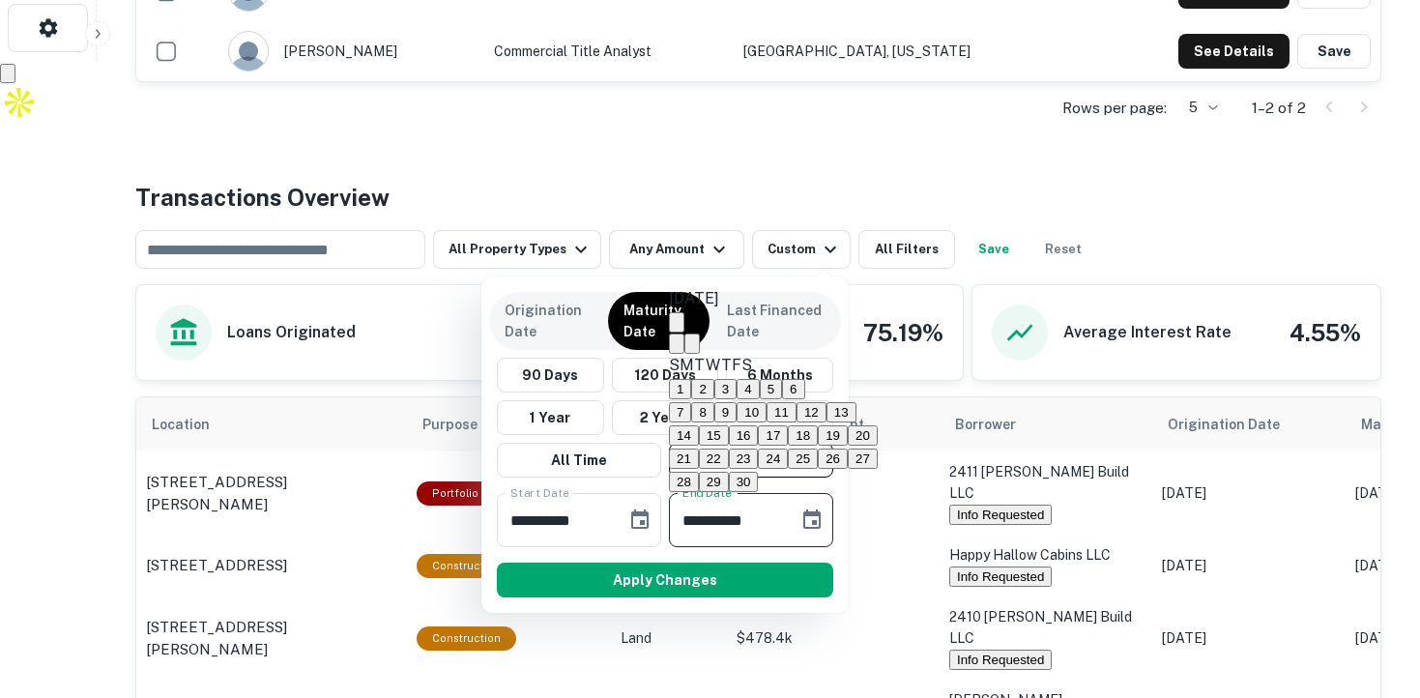
click at [759, 472] on button "30" at bounding box center [744, 482] width 30 height 20
type input "**********"
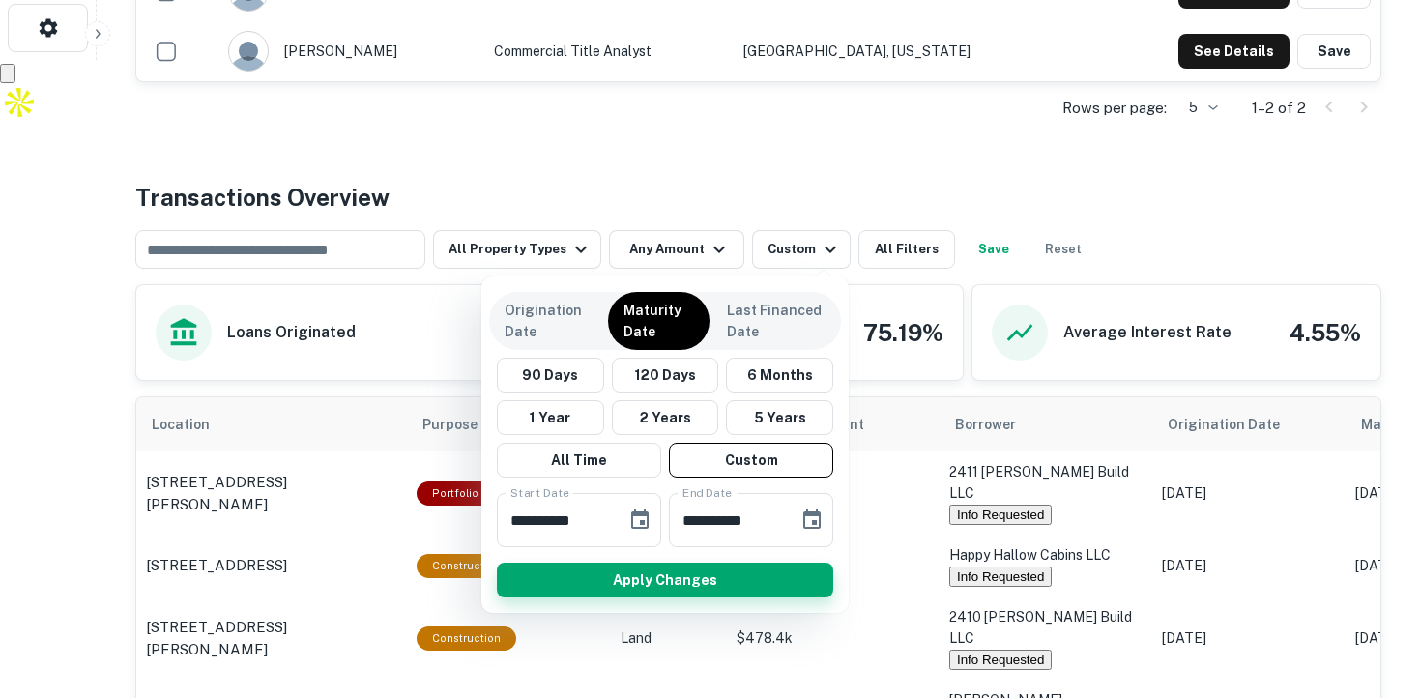
click at [780, 567] on button "Apply Changes" at bounding box center [665, 579] width 336 height 35
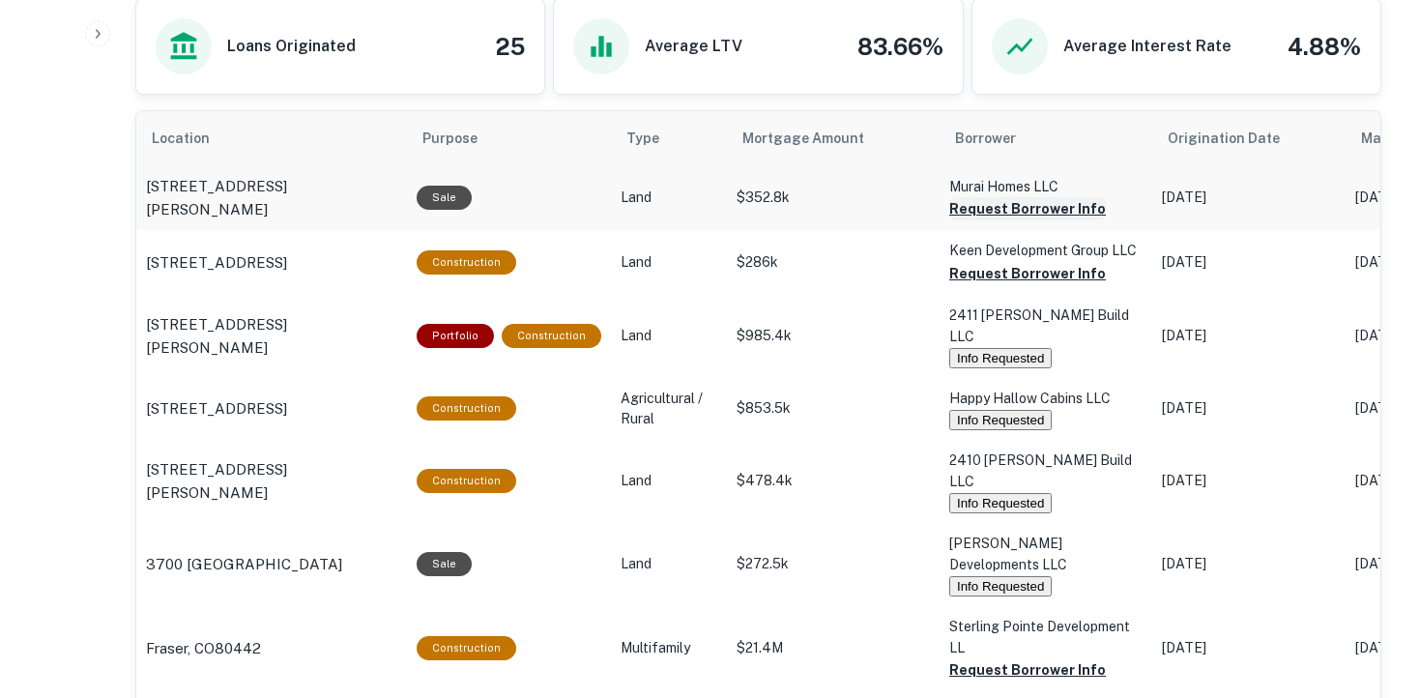
click at [1015, 211] on button "Request Borrower Info" at bounding box center [1027, 208] width 157 height 23
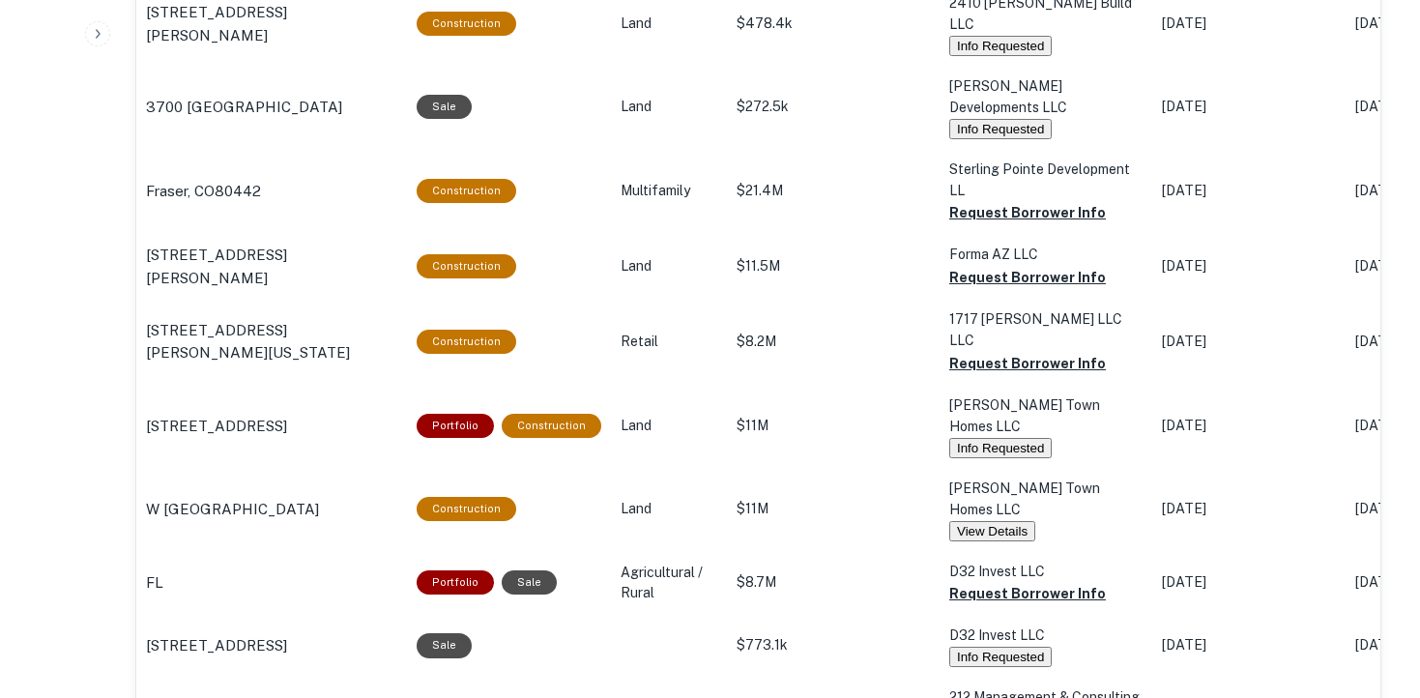
scroll to position [1379, 0]
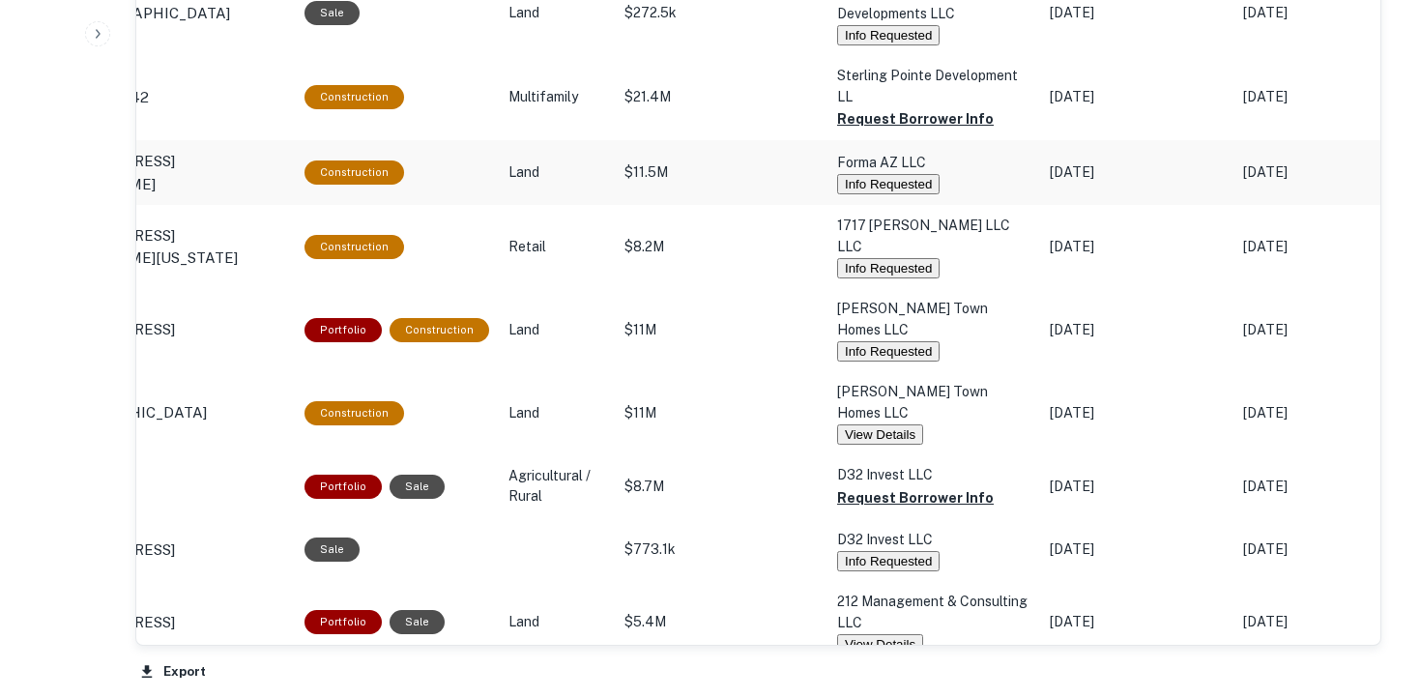
scroll to position [1528, 0]
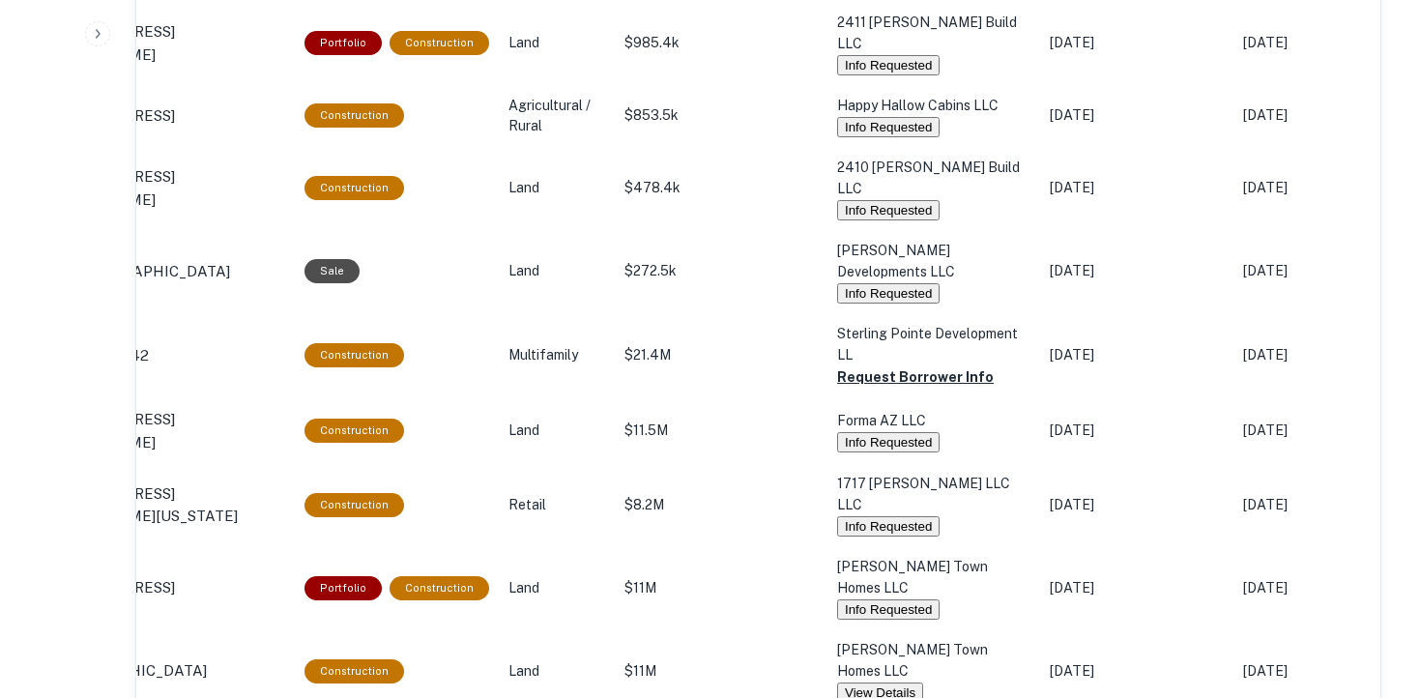
scroll to position [1214, 0]
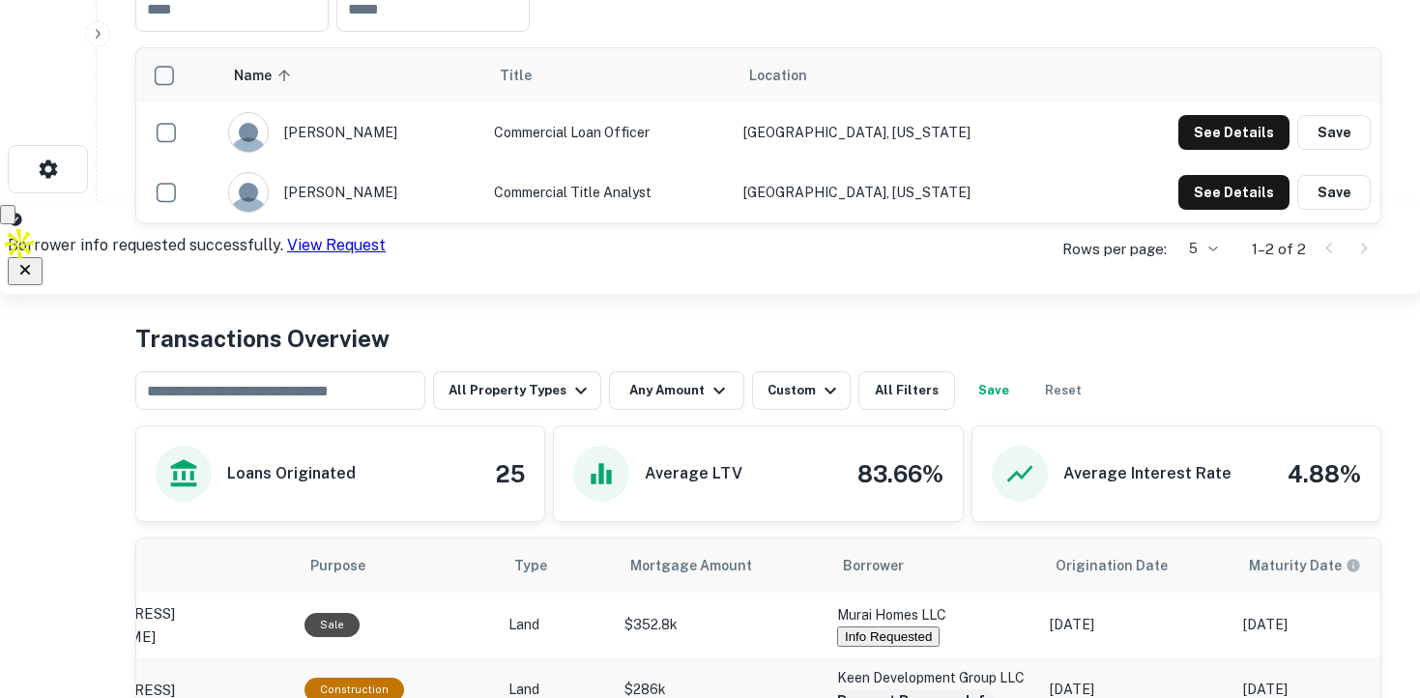
scroll to position [505, 0]
